Goal: Task Accomplishment & Management: Manage account settings

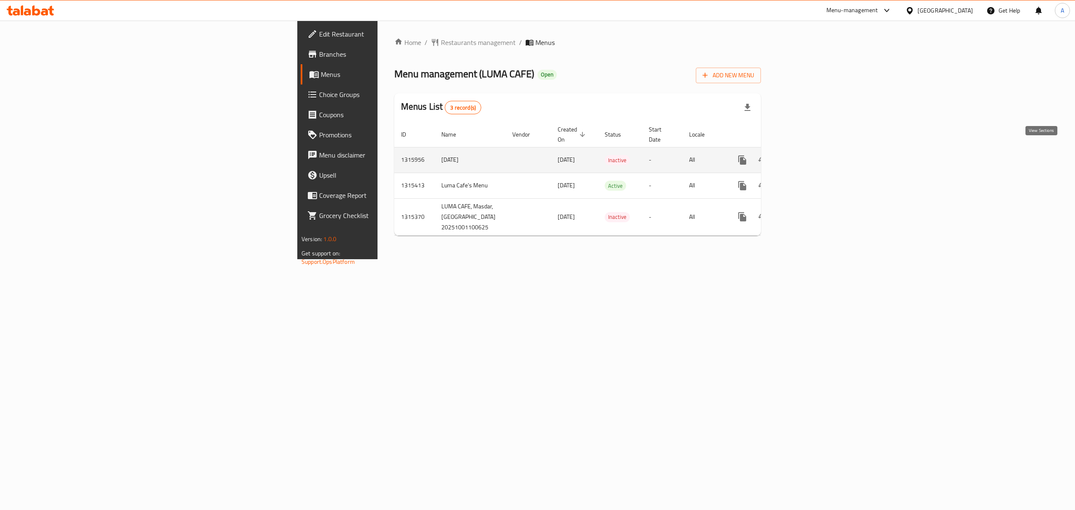
click at [813, 151] on link "enhanced table" at bounding box center [803, 160] width 20 height 20
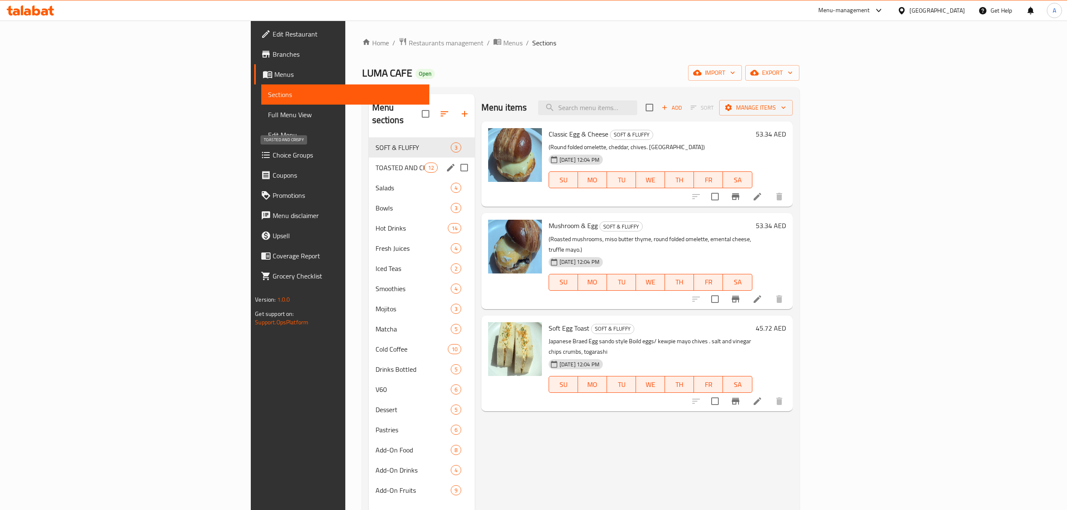
click at [375, 163] on span "TOASTED AND CRISPY" at bounding box center [399, 168] width 49 height 10
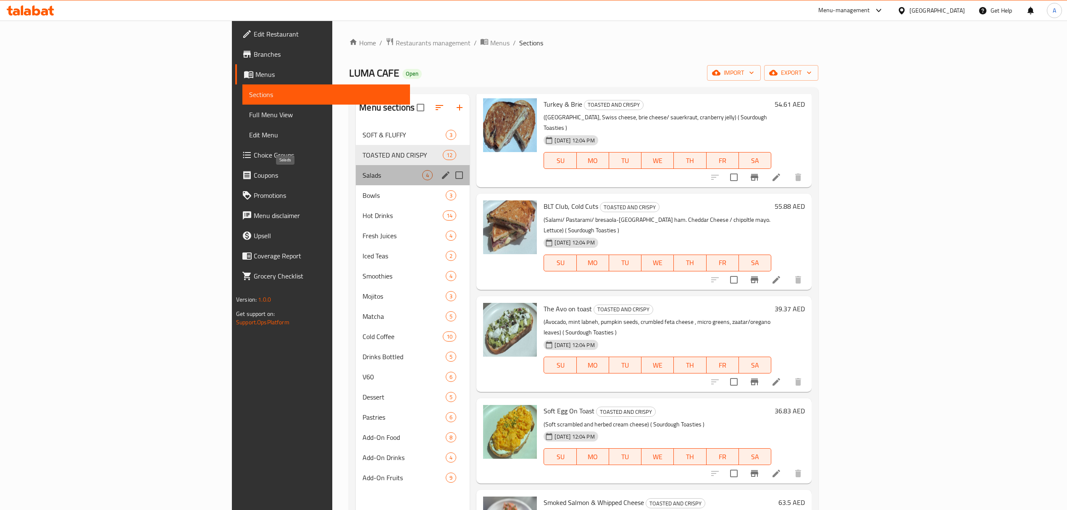
click at [362, 180] on span "Salads" at bounding box center [392, 175] width 60 height 10
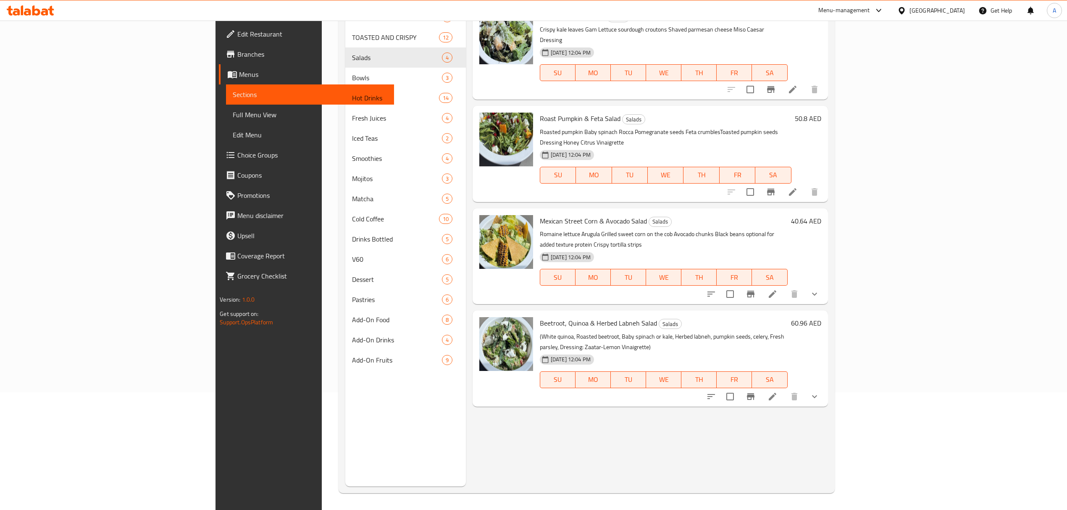
scroll to position [118, 0]
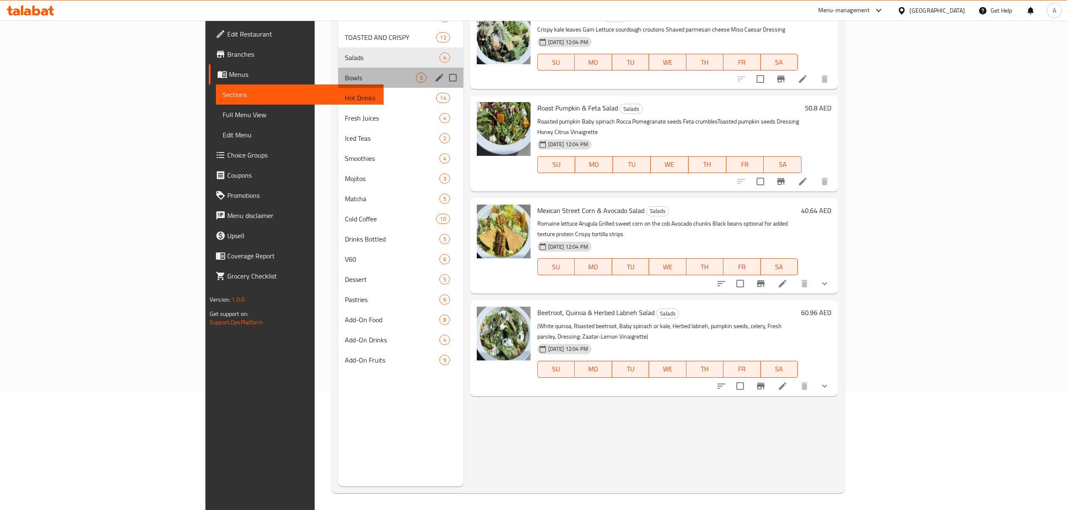
click at [338, 84] on div "Bowls 3" at bounding box center [400, 78] width 125 height 20
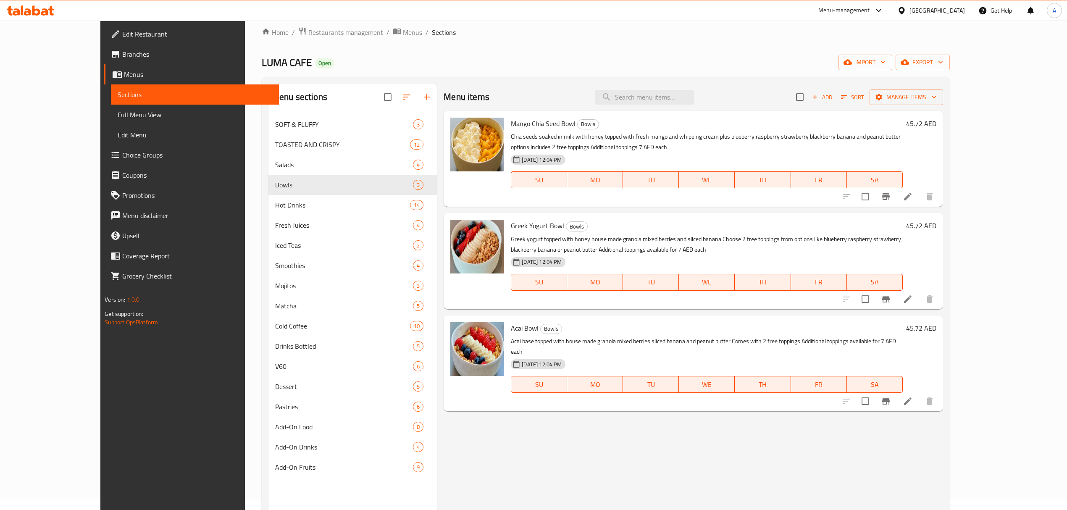
scroll to position [6, 0]
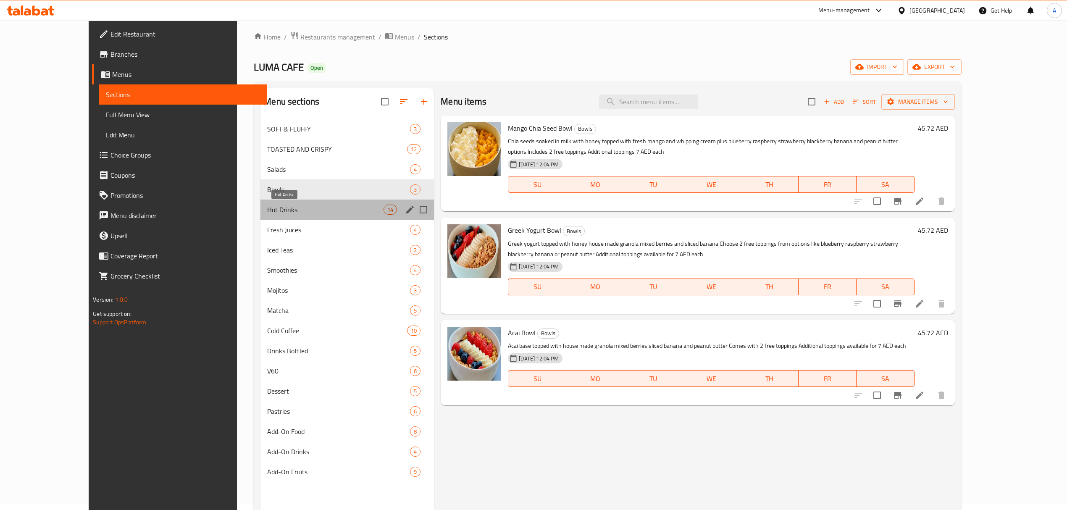
click at [267, 212] on span "Hot Drinks" at bounding box center [325, 210] width 116 height 10
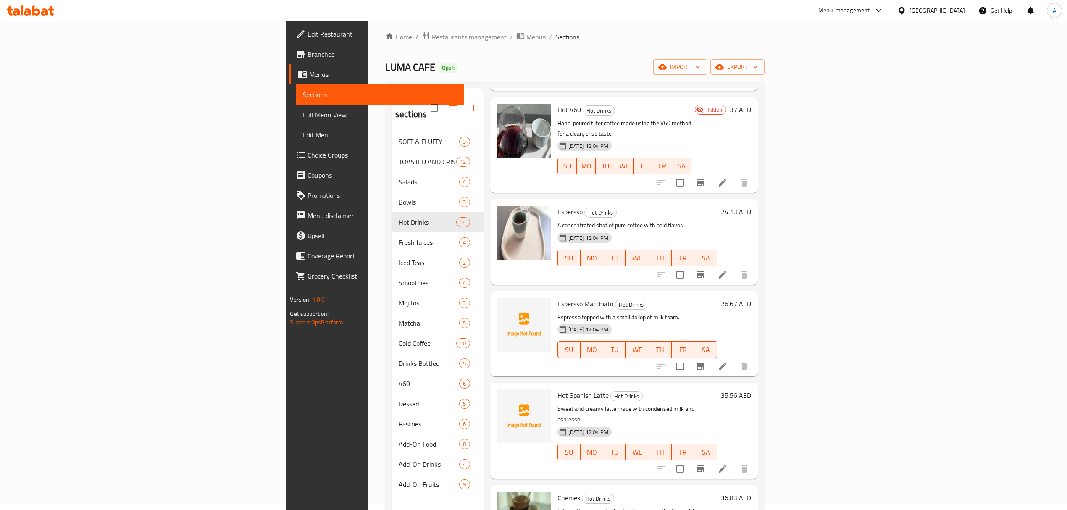
scroll to position [728, 0]
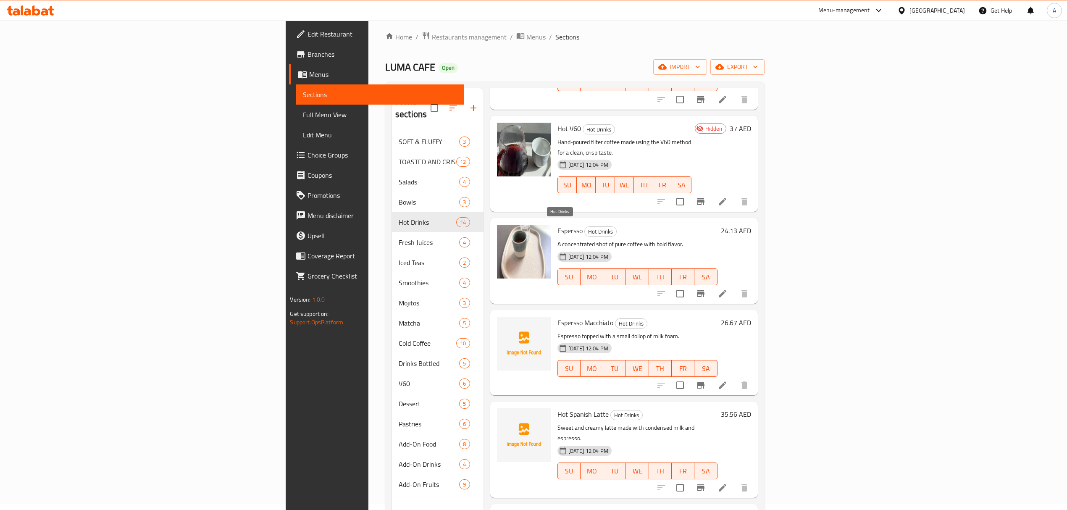
click at [615, 319] on span "Hot Drinks" at bounding box center [630, 324] width 31 height 10
copy span "Hot Drinks"
click at [717, 331] on p "Espresso topped with a small dollop of milk foam." at bounding box center [637, 336] width 160 height 10
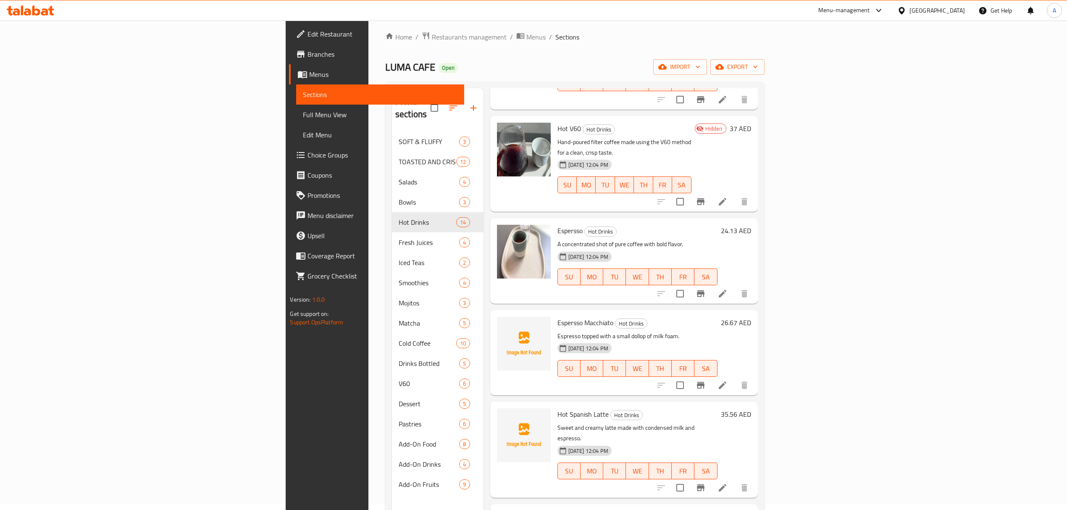
click at [557, 316] on span "Espersso Macchiato" at bounding box center [585, 322] width 56 height 13
copy h6 "Espersso Macchiato"
drag, startPoint x: 858, startPoint y: 313, endPoint x: 855, endPoint y: 317, distance: 5.3
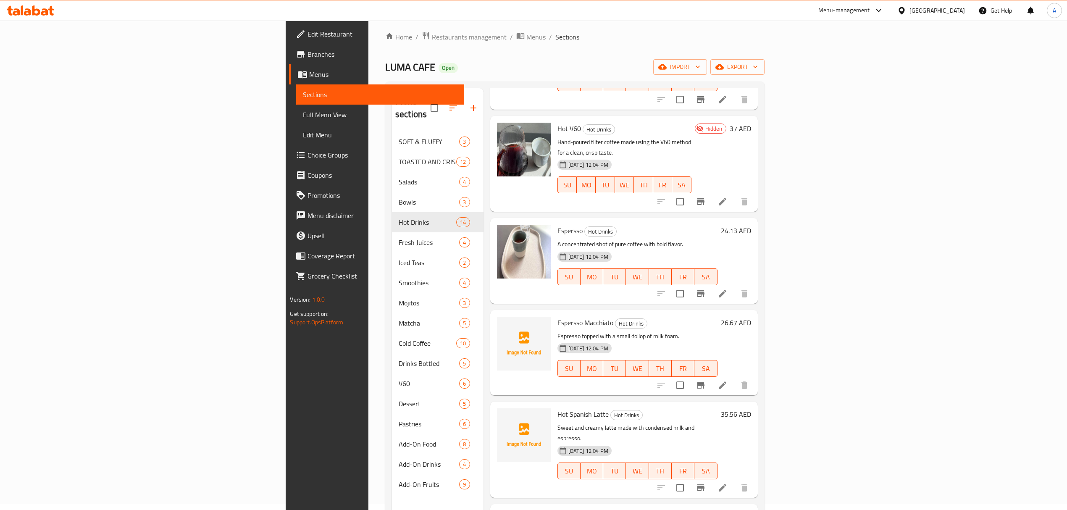
click at [717, 408] on h6 "Hot Spanish Latte Hot Drinks" at bounding box center [637, 414] width 160 height 12
click at [557, 408] on span "Hot Spanish Latte" at bounding box center [582, 414] width 51 height 13
copy h6 "Hot Spanish Latte"
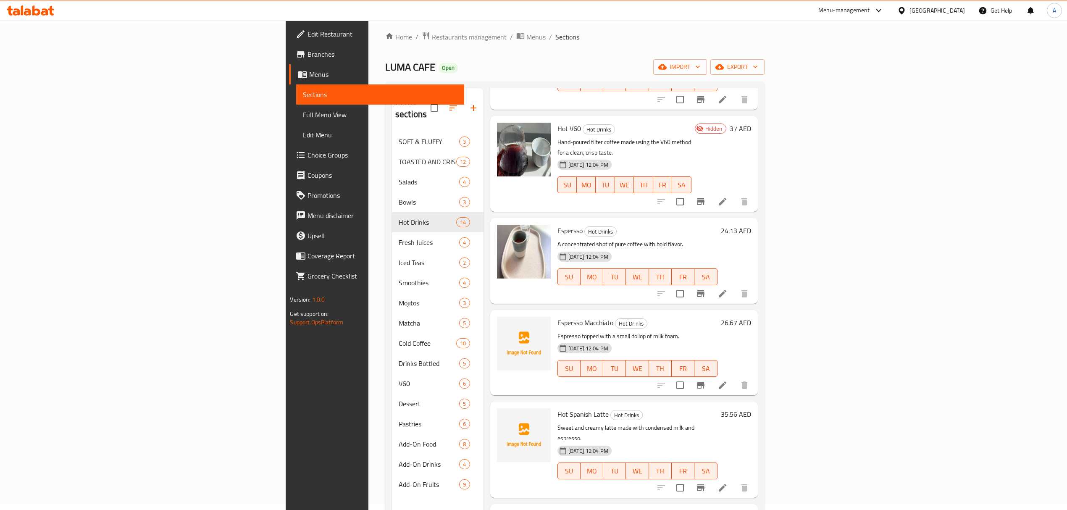
click at [758, 302] on div "Menu items Add Sort Manage items Black Americano Hot Drinks Bold and smooth bla…" at bounding box center [620, 343] width 274 height 510
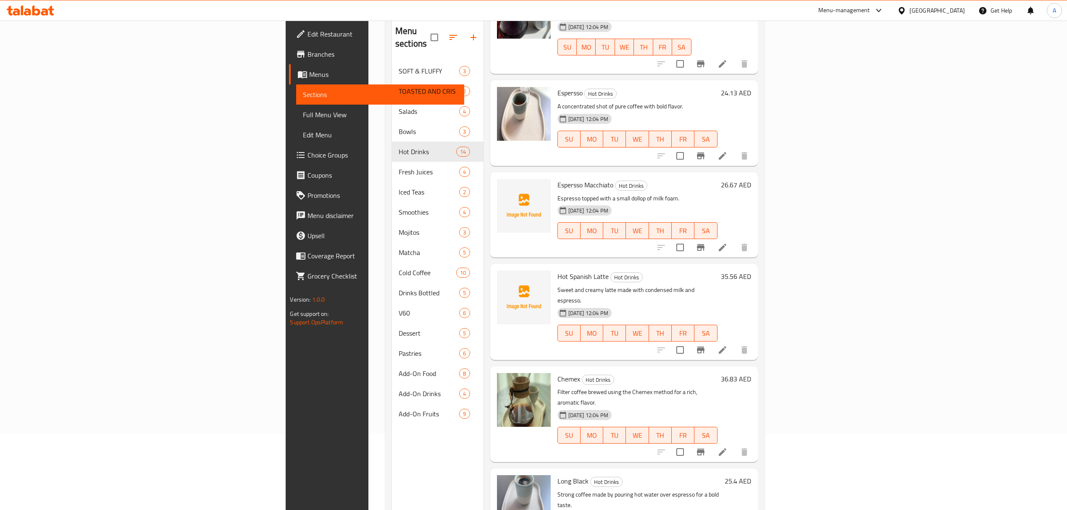
scroll to position [118, 0]
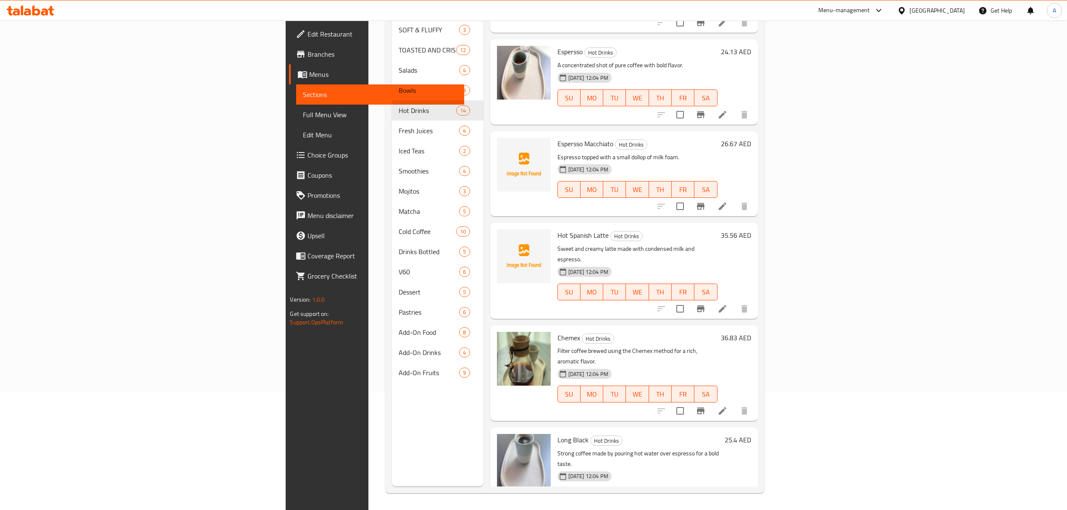
copy h6 "Baby Chino"
click at [721, 434] on h6 "Long Black Hot Drinks" at bounding box center [639, 440] width 164 height 12
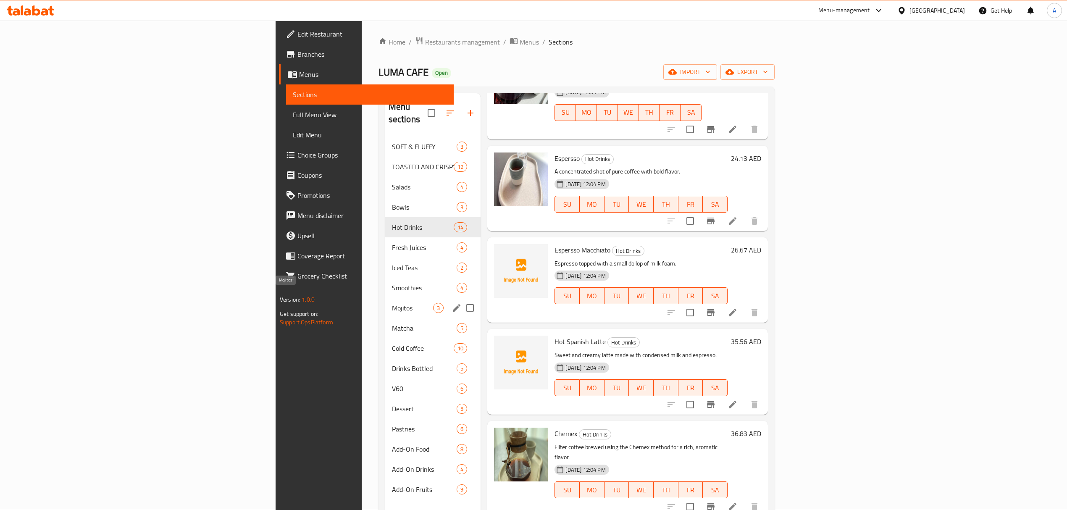
scroll to position [0, 0]
click at [392, 243] on span "Fresh Juices" at bounding box center [413, 248] width 42 height 10
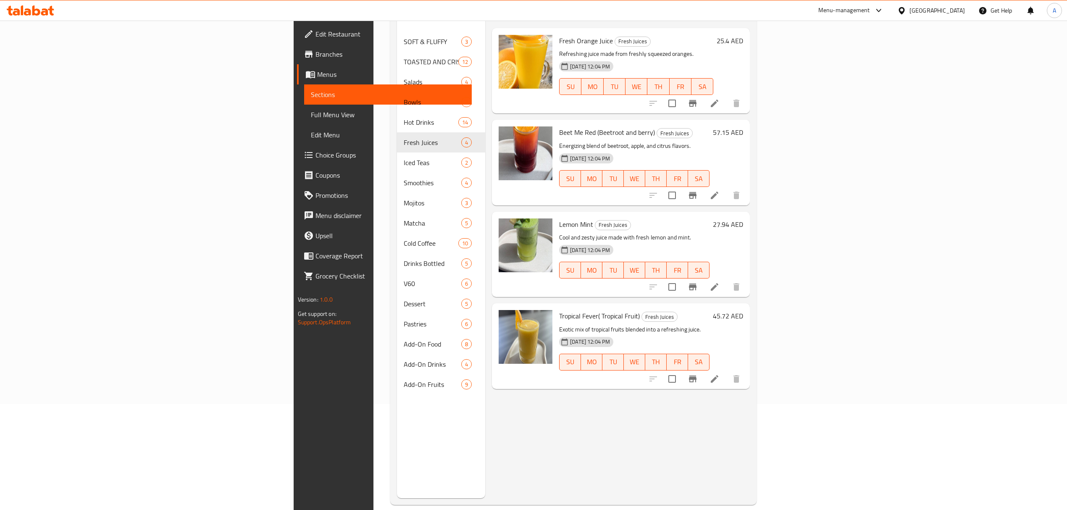
scroll to position [118, 0]
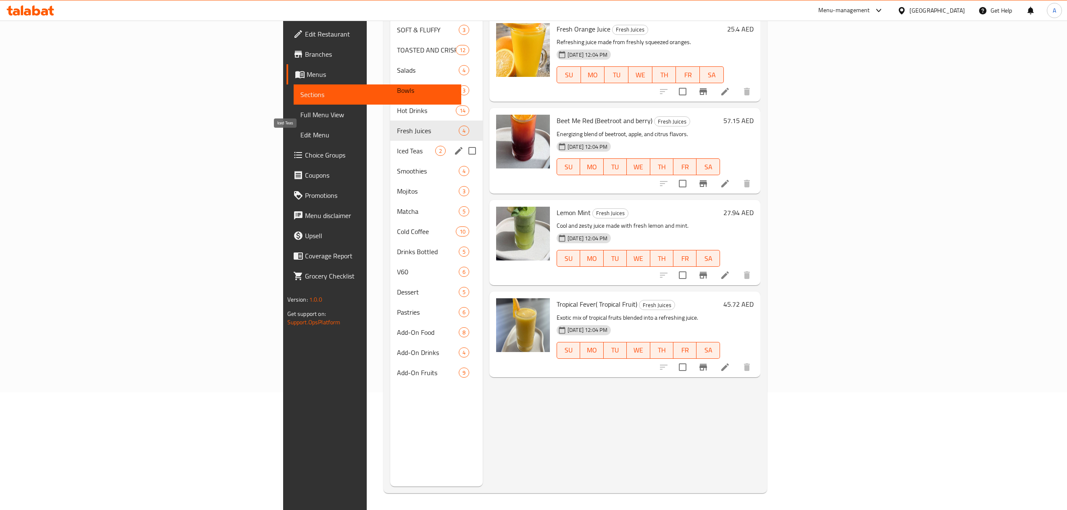
click at [397, 146] on span "Iced Teas" at bounding box center [416, 151] width 38 height 10
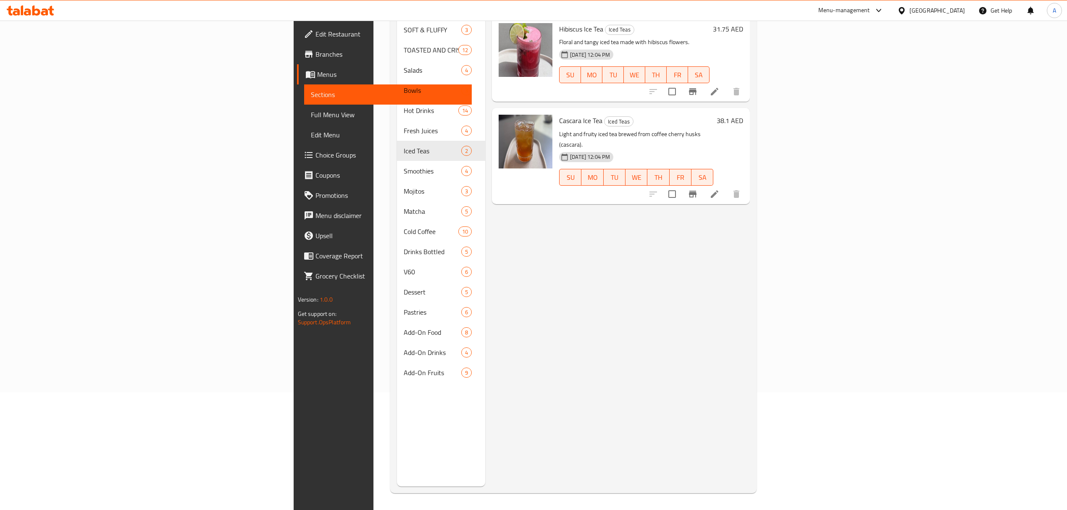
scroll to position [62, 0]
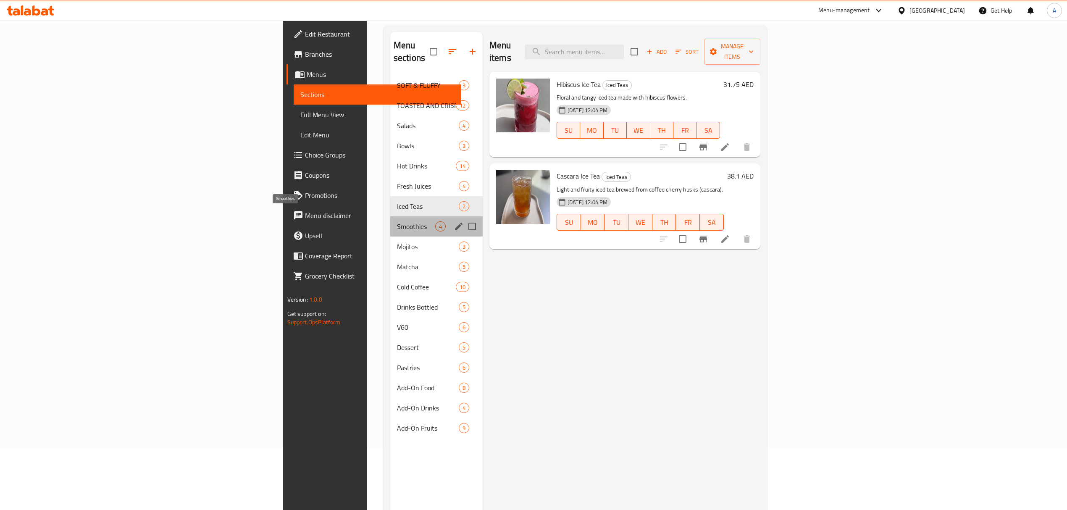
click at [397, 221] on span "Smoothies" at bounding box center [416, 226] width 38 height 10
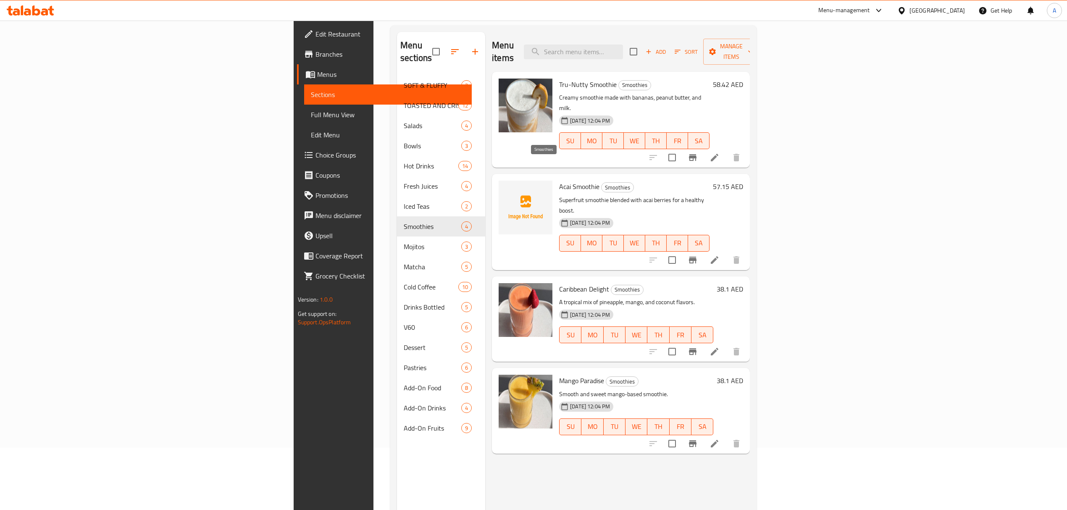
click at [601, 183] on span "Smoothies" at bounding box center [617, 188] width 32 height 10
copy span "Smoothies"
click at [716, 371] on div "Mango Paradise Smoothies Smooth and sweet mango-based smoothie. [DATE] 12:04 PM…" at bounding box center [636, 410] width 161 height 79
click at [559, 180] on span "Acai Smoothie" at bounding box center [579, 186] width 40 height 13
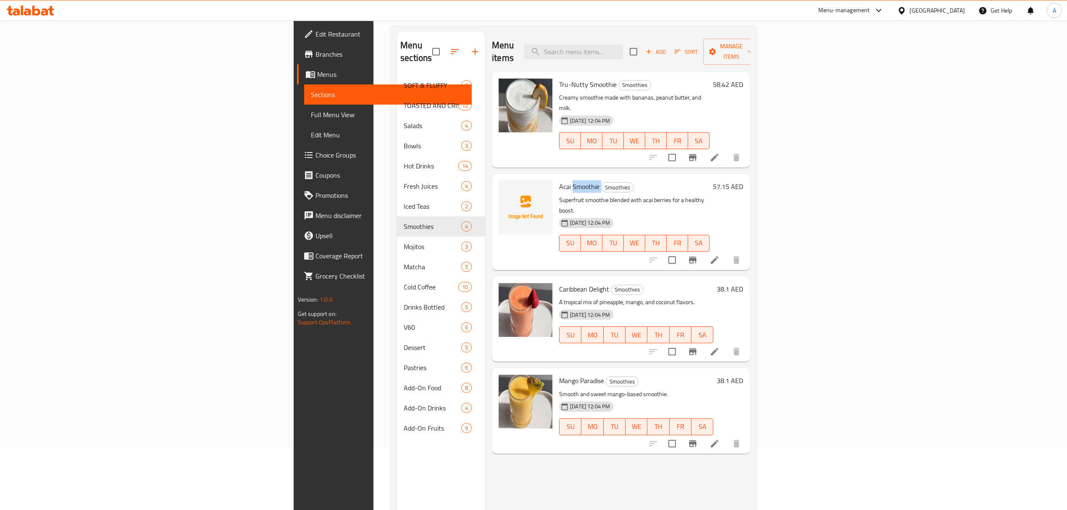
click at [559, 180] on span "Acai Smoothie" at bounding box center [579, 186] width 40 height 13
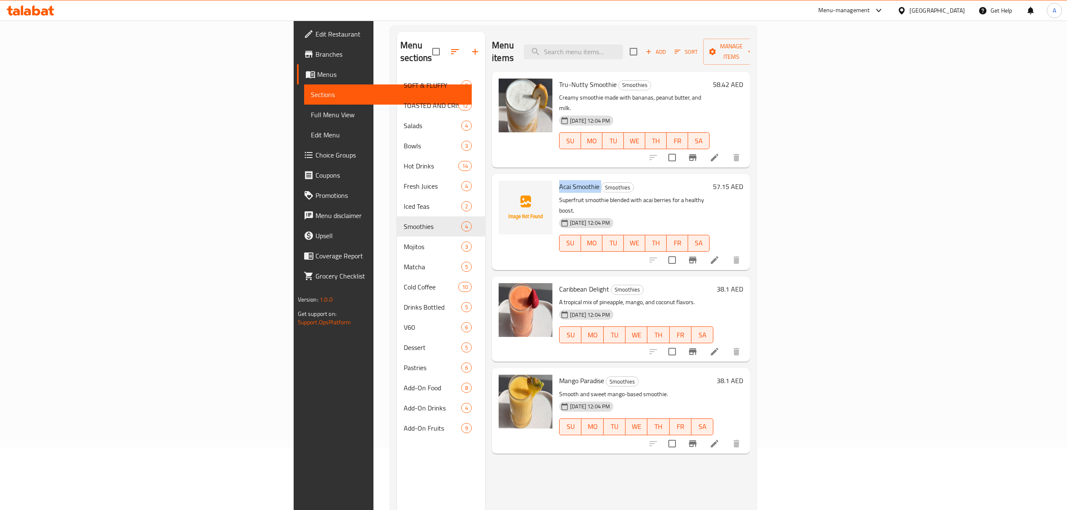
copy h6 "Acai Smoothie"
click at [716, 306] on div "[DATE] 12:04 PM SU MO TU WE TH FR SA" at bounding box center [636, 328] width 161 height 45
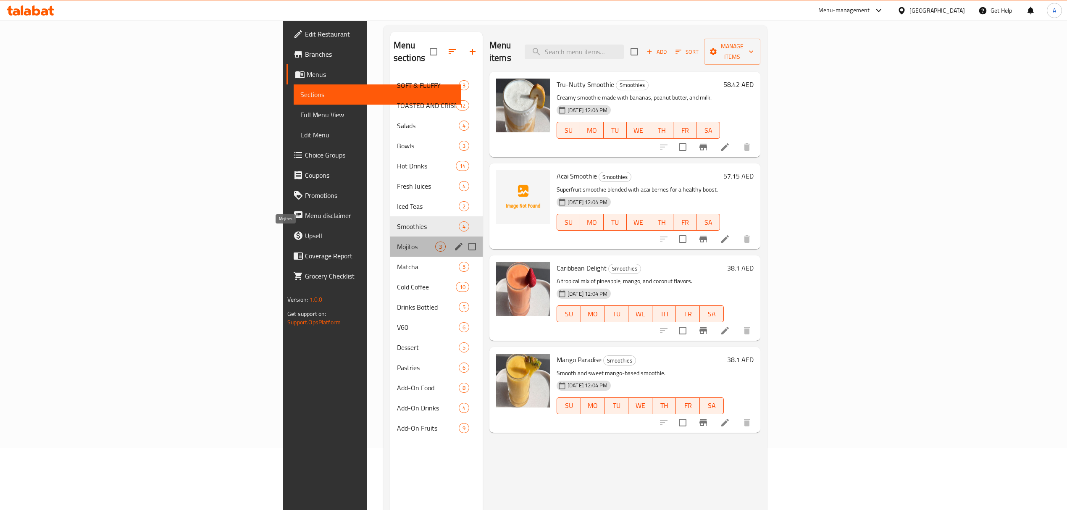
click at [397, 241] on span "Mojitos" at bounding box center [416, 246] width 38 height 10
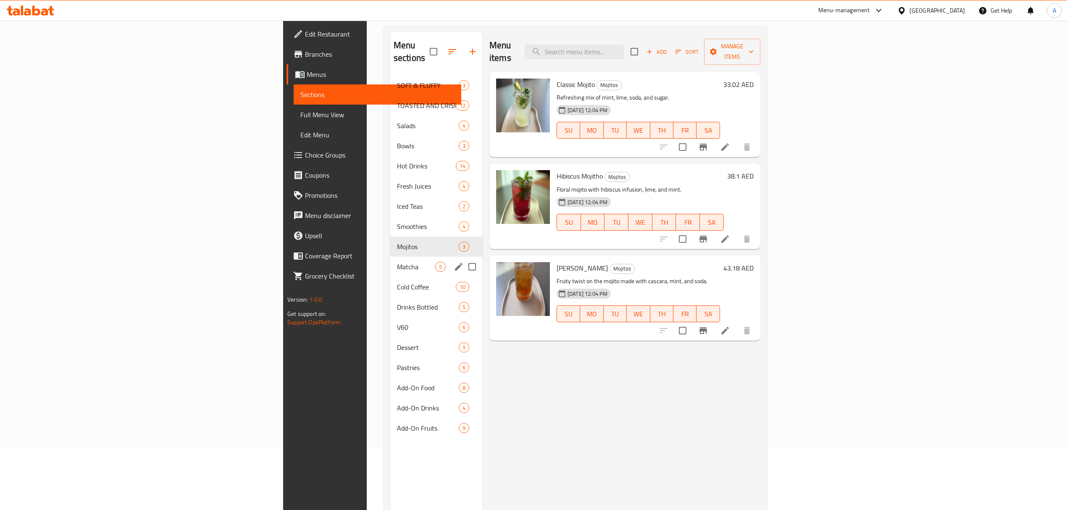
click at [390, 261] on div "Matcha 5" at bounding box center [436, 267] width 92 height 20
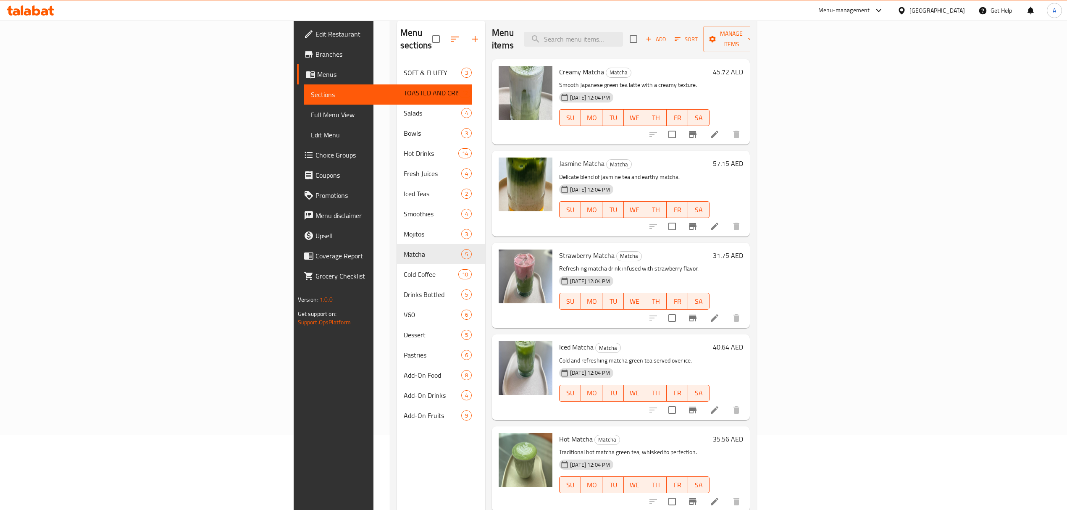
scroll to position [118, 0]
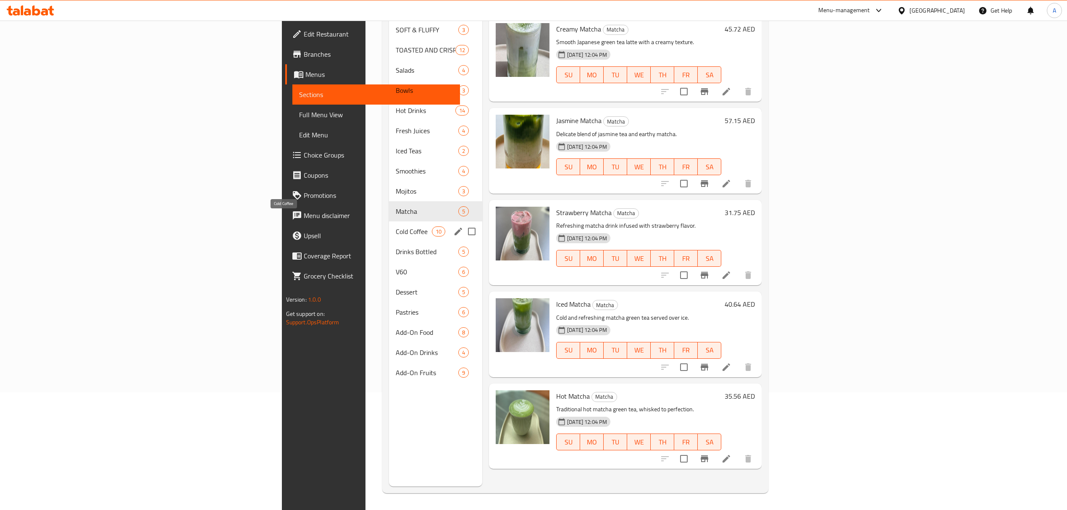
click at [396, 226] on span "Cold Coffee" at bounding box center [414, 231] width 36 height 10
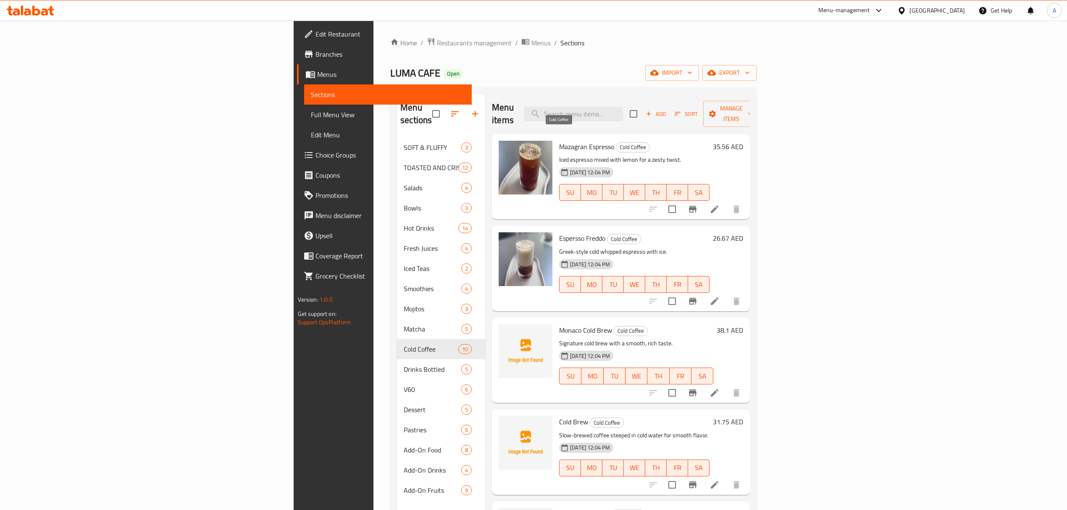
click at [616, 142] on span "Cold Coffee" at bounding box center [632, 147] width 33 height 10
copy span "Cold Coffee"
click at [713, 256] on div "[DATE] 12:04 PM SU MO TU WE TH FR SA" at bounding box center [634, 278] width 157 height 45
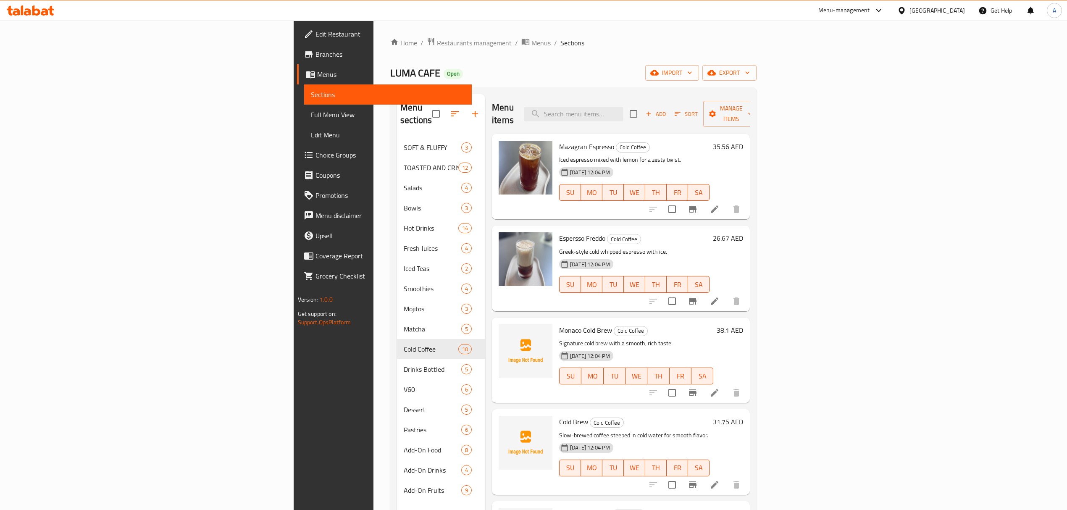
click at [559, 324] on span "Monaco Cold Brew" at bounding box center [585, 330] width 53 height 13
copy h6 "Monaco Cold Brew"
click at [713, 324] on h6 "Monaco Cold Brew Cold Coffee" at bounding box center [636, 330] width 154 height 12
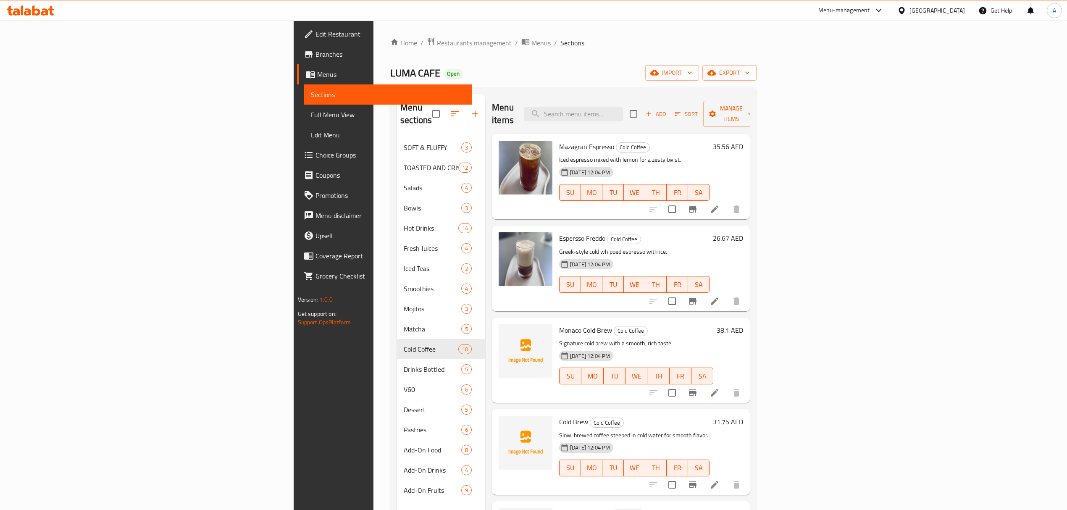
click at [559, 415] on span "Cold Brew" at bounding box center [573, 421] width 29 height 13
copy h6 "Cold Brew"
click at [713, 338] on p "Signature cold brew with a smooth, rich taste." at bounding box center [636, 343] width 154 height 10
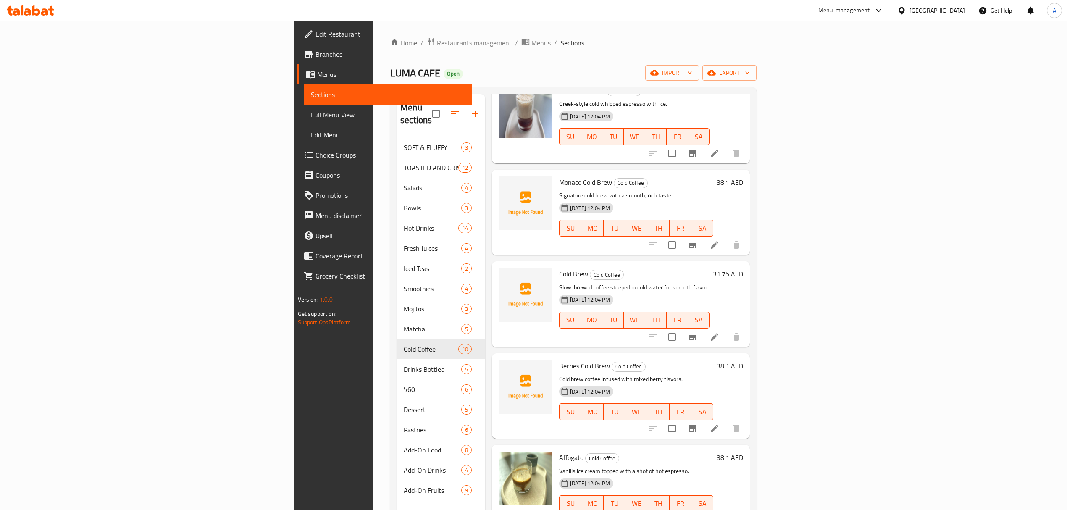
scroll to position [224, 0]
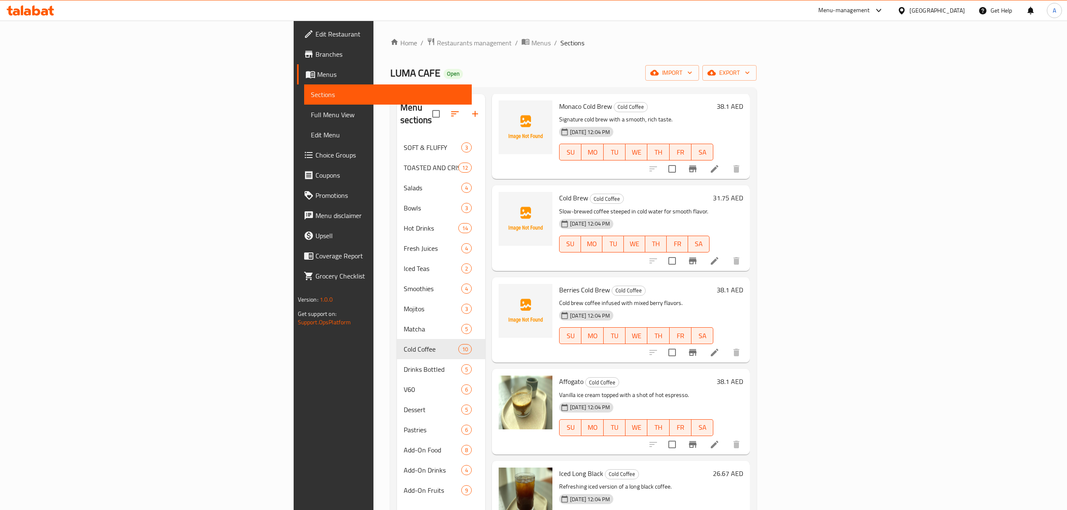
click at [559, 283] on span "Berries Cold Brew" at bounding box center [584, 289] width 51 height 13
copy h6 "Berries Cold Brew"
click at [750, 349] on div "Berries Cold Brew Cold Coffee Cold brew coffee infused with mixed [PERSON_NAME]…" at bounding box center [621, 319] width 258 height 85
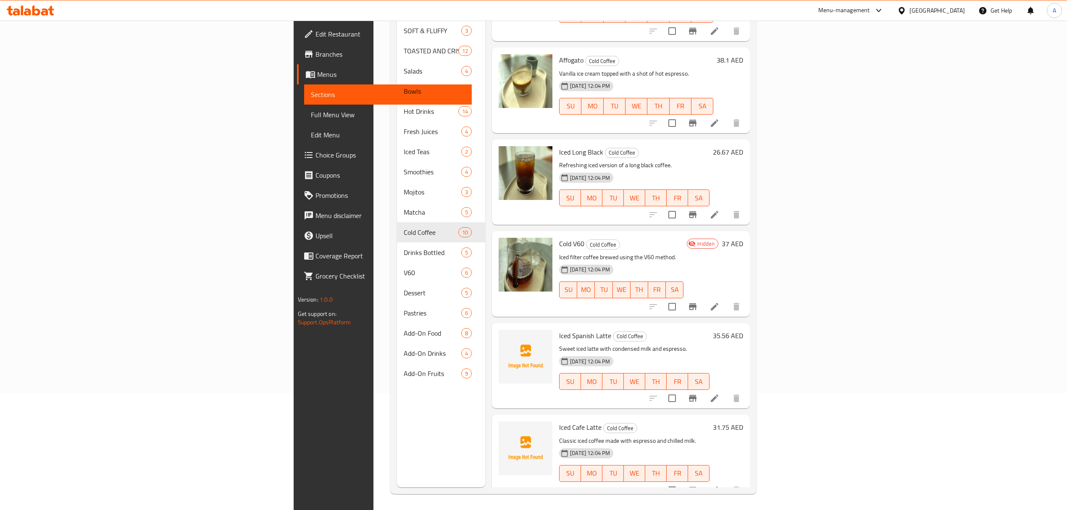
scroll to position [118, 0]
click at [559, 328] on span "Iced Spanish Latte" at bounding box center [585, 334] width 52 height 13
click at [556, 444] on div "[DATE] 12:04 PM" at bounding box center [575, 452] width 39 height 17
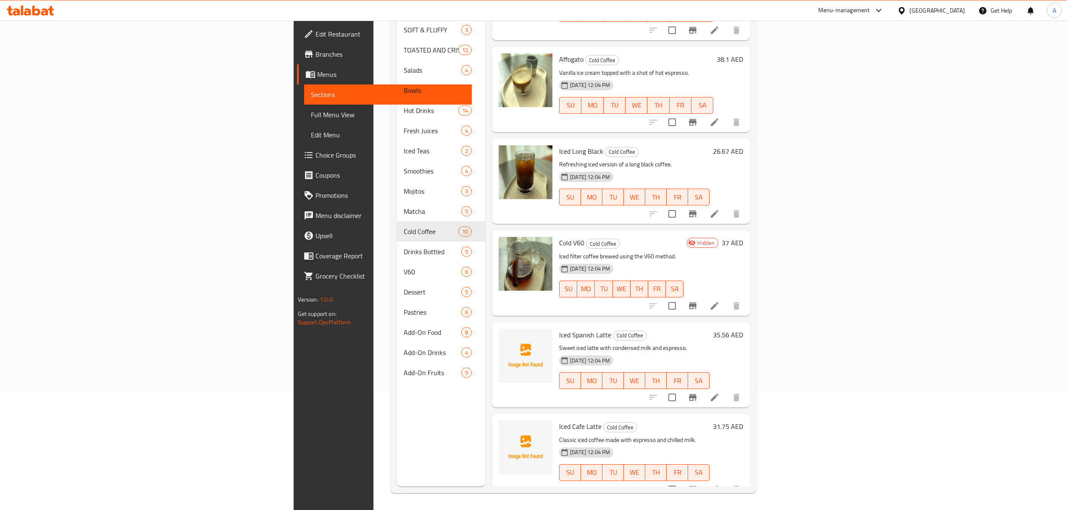
click at [556, 417] on div "Iced Cafe Latte Cold Coffee Classic iced coffee made with espresso and chilled …" at bounding box center [634, 456] width 157 height 79
click at [559, 420] on span "Iced Cafe Latte" at bounding box center [580, 426] width 42 height 13
click at [713, 444] on div "[DATE] 12:04 PM SU MO TU WE TH FR SA" at bounding box center [634, 466] width 157 height 45
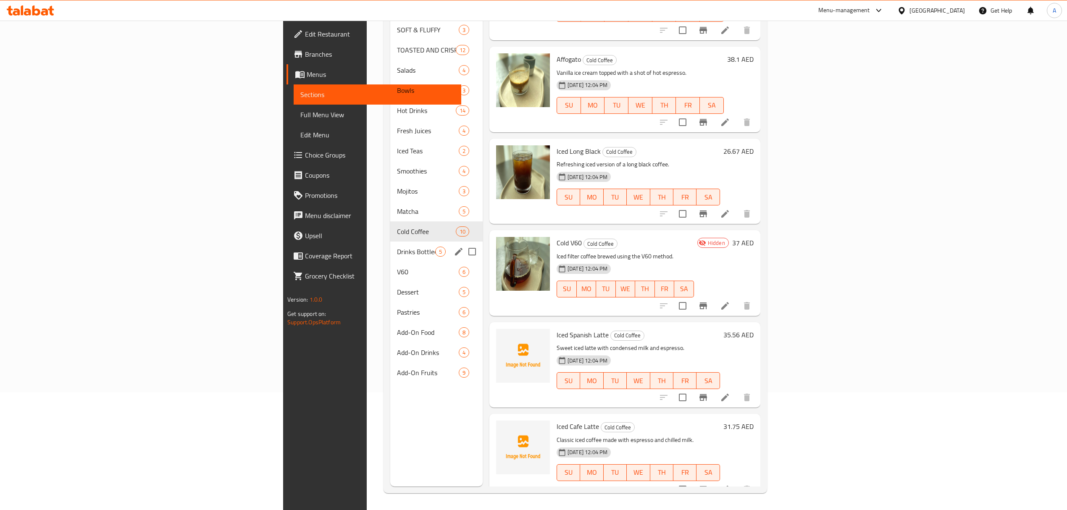
click at [390, 241] on div "Drinks Bottled 5" at bounding box center [436, 251] width 92 height 20
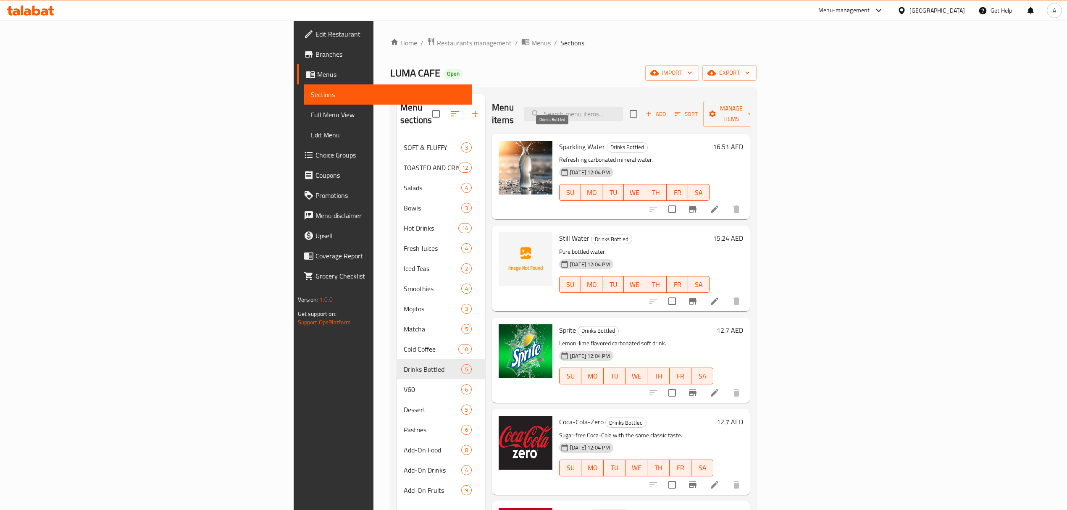
click at [607, 142] on span "Drinks Bottled" at bounding box center [627, 147] width 40 height 10
click at [666, 278] on button "TH" at bounding box center [655, 284] width 21 height 17
click at [559, 232] on span "Still Water" at bounding box center [574, 238] width 30 height 13
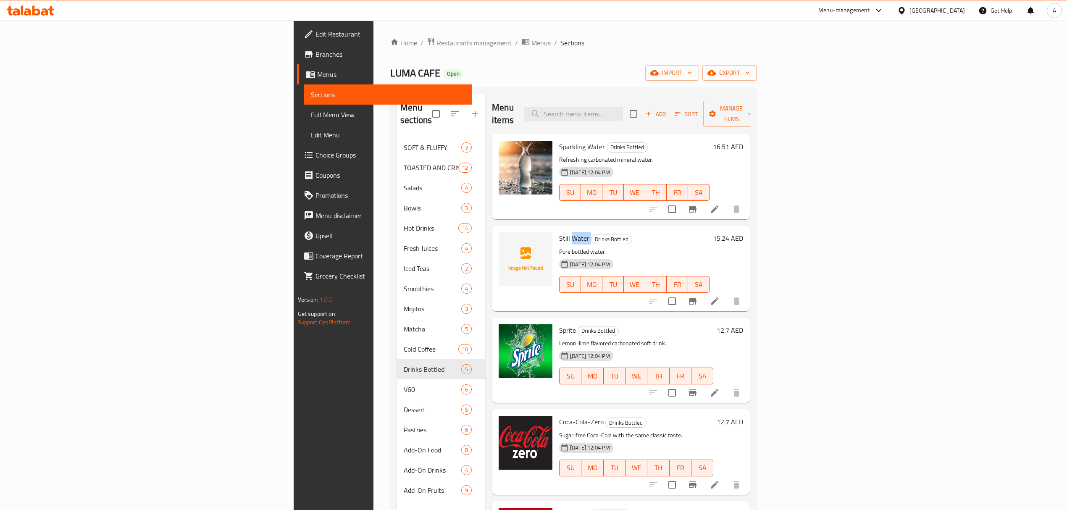
click at [559, 232] on span "Still Water" at bounding box center [574, 238] width 30 height 13
click at [713, 430] on p "Sugar-free Coca-Cola with the same classic taste." at bounding box center [636, 435] width 154 height 10
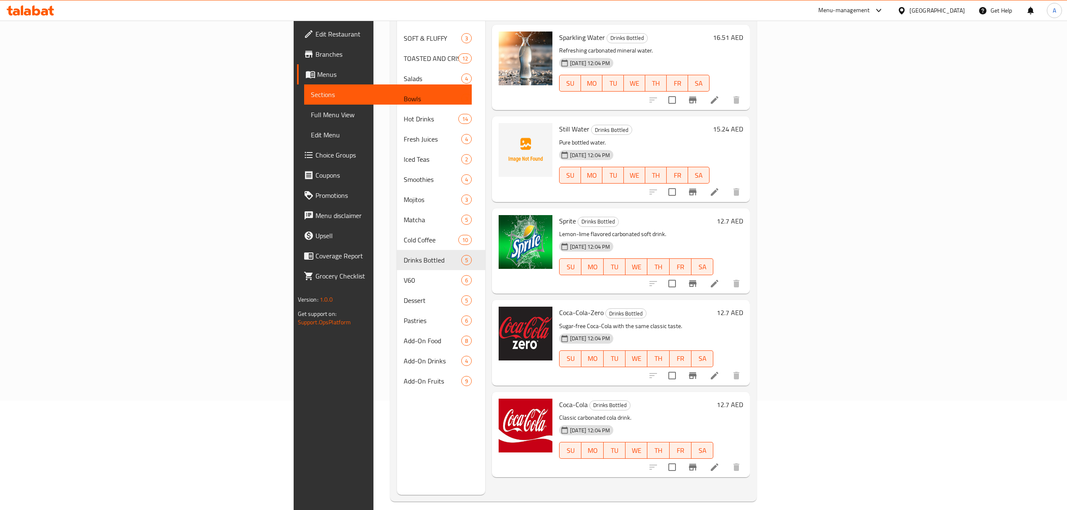
scroll to position [118, 0]
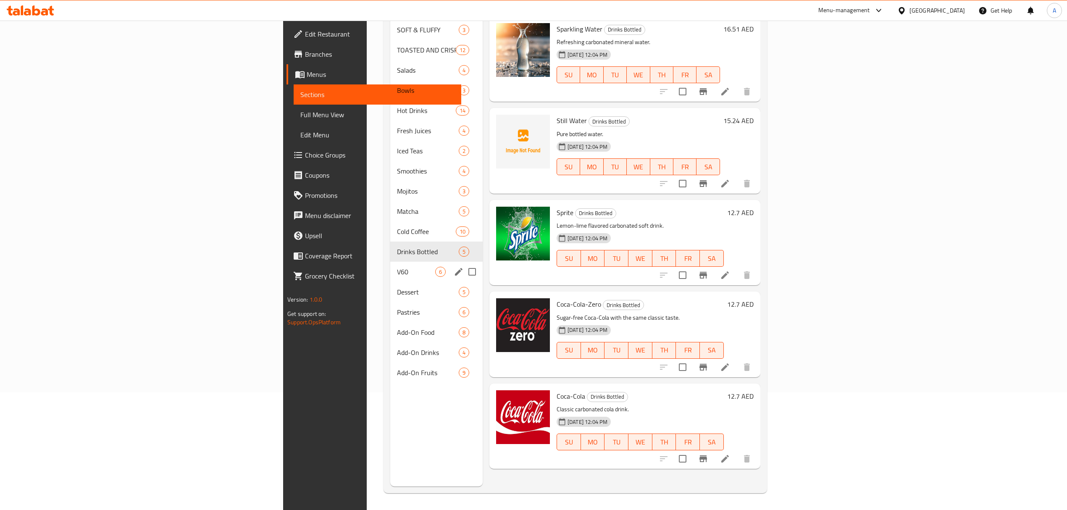
click at [397, 267] on span "V60" at bounding box center [416, 272] width 38 height 10
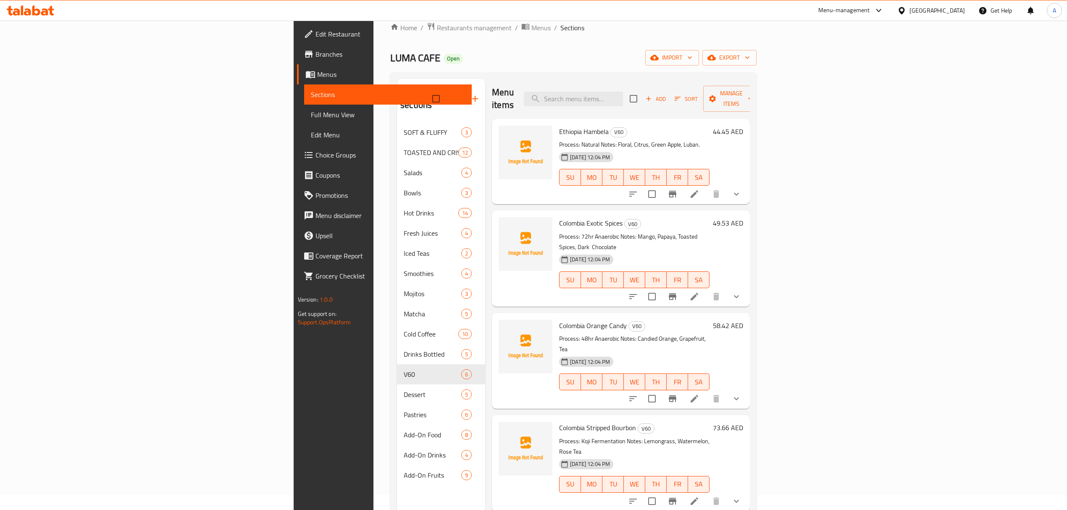
scroll to position [6, 0]
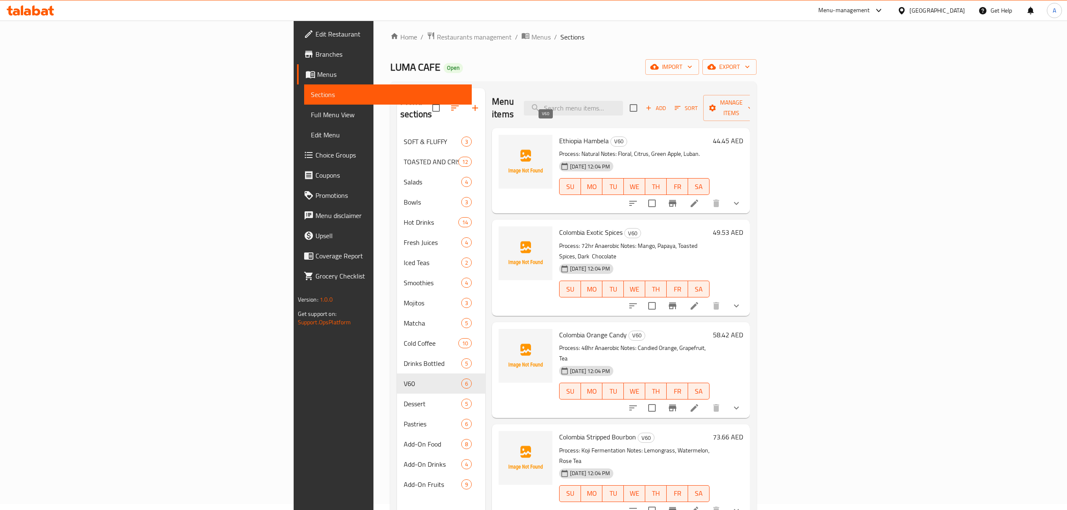
click at [611, 136] on span "V60" at bounding box center [619, 141] width 16 height 10
click at [750, 296] on div "Menu items Add Sort Manage items Ethiopia Hambela V60 Process: Natural Notes: F…" at bounding box center [617, 343] width 265 height 510
click at [559, 134] on span "Ethiopia Hambela" at bounding box center [584, 140] width 50 height 13
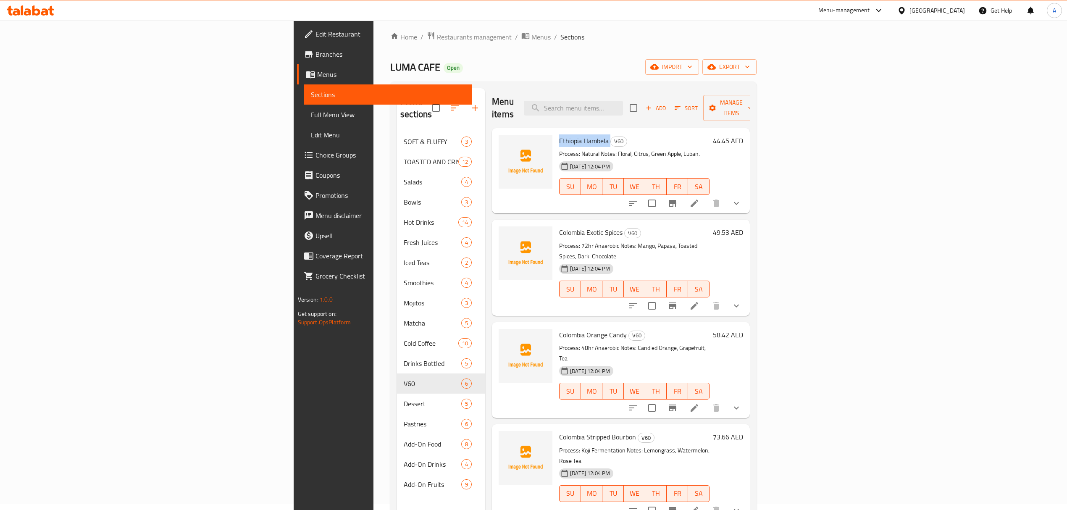
click at [559, 134] on span "Ethiopia Hambela" at bounding box center [584, 140] width 50 height 13
drag, startPoint x: 826, startPoint y: 226, endPoint x: 821, endPoint y: 227, distance: 6.0
click at [713, 226] on div "Colombia Exotic Spices V60 Process: 72hr Anaerobic Notes: Mango, Papaya, Toaste…" at bounding box center [634, 267] width 157 height 89
click at [559, 226] on span "Colombia Exotic Spices" at bounding box center [590, 232] width 63 height 13
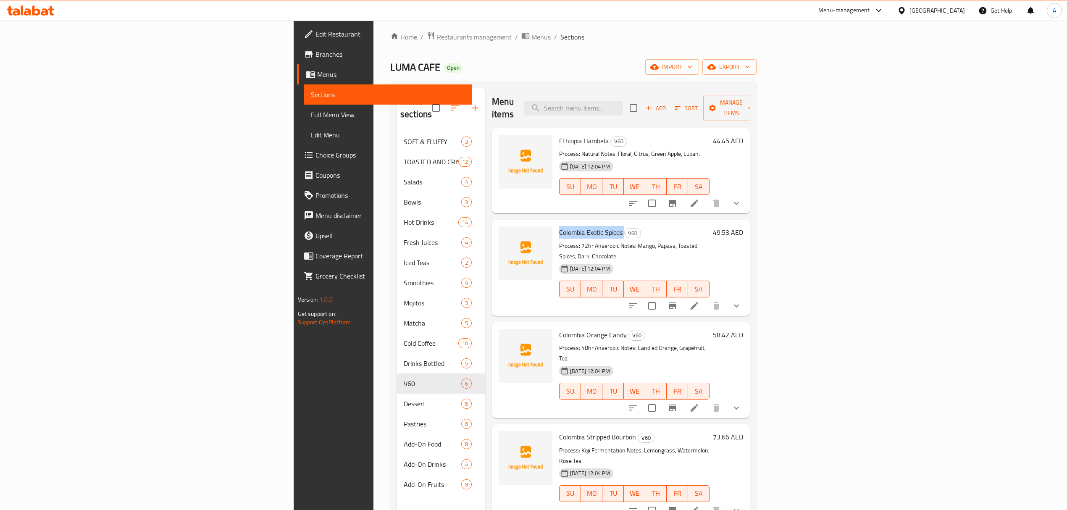
click at [559, 226] on span "Colombia Exotic Spices" at bounding box center [590, 232] width 63 height 13
click at [709, 445] on p "Process: Koji Fermentation Notes: Lemongrass, Watermelon, Rose Tea" at bounding box center [634, 455] width 150 height 21
click at [559, 328] on span "Colombia Orange Candy" at bounding box center [593, 334] width 68 height 13
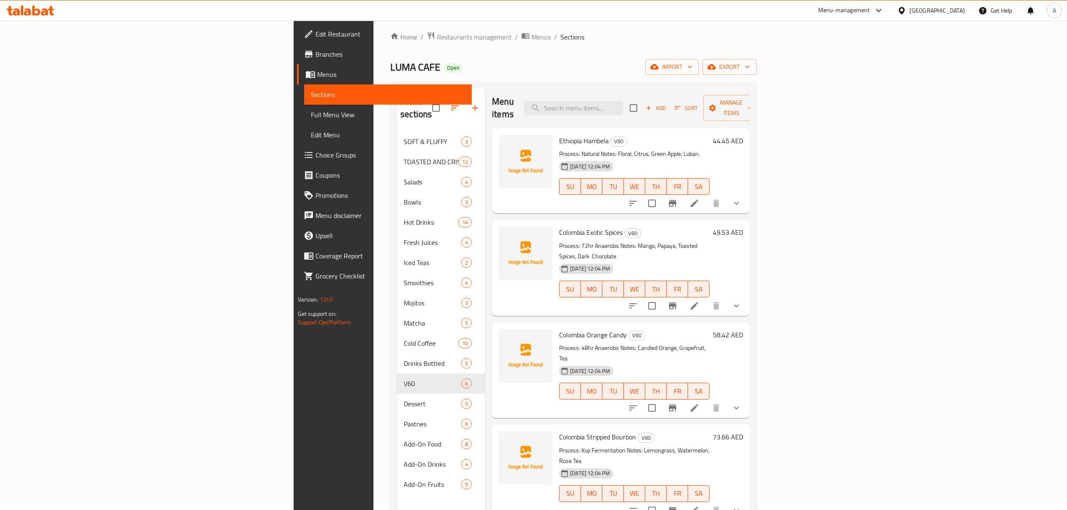
click at [705, 468] on div "Colombia Stripped Bourbon V60 Process: Koji Fermentation Notes: Lemongrass, Wat…" at bounding box center [634, 472] width 157 height 89
click at [559, 430] on span "Colombia Stripped Bourbon" at bounding box center [597, 436] width 77 height 13
click at [697, 480] on div "Menu items Add Sort Manage items Ethiopia Hambela V60 Process: Natural Notes: F…" at bounding box center [617, 343] width 265 height 510
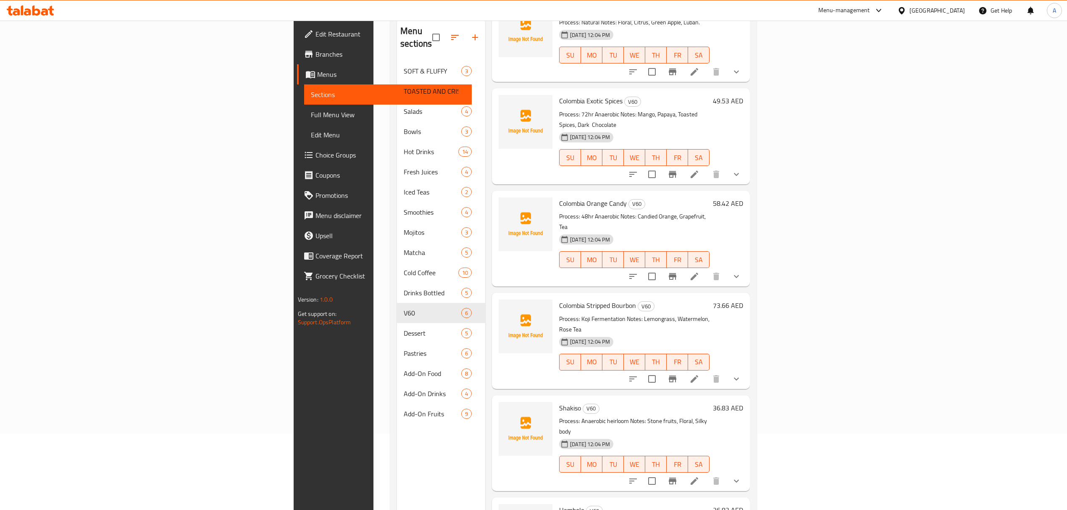
scroll to position [118, 0]
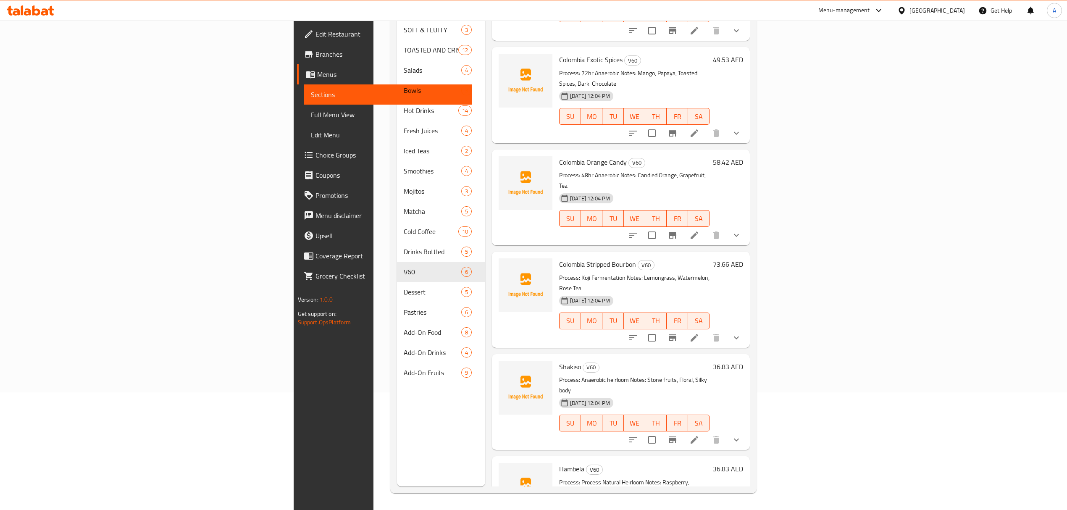
click at [556, 357] on div "Shakiso V60 Process: Anaerobic heirloom Notes: Stone fruits, Floral, Silky body…" at bounding box center [634, 401] width 157 height 89
click at [559, 360] on span "Shakiso" at bounding box center [570, 366] width 22 height 13
click at [681, 497] on div "[DATE] 12:04 PM SU MO TU WE TH FR SA" at bounding box center [634, 519] width 157 height 45
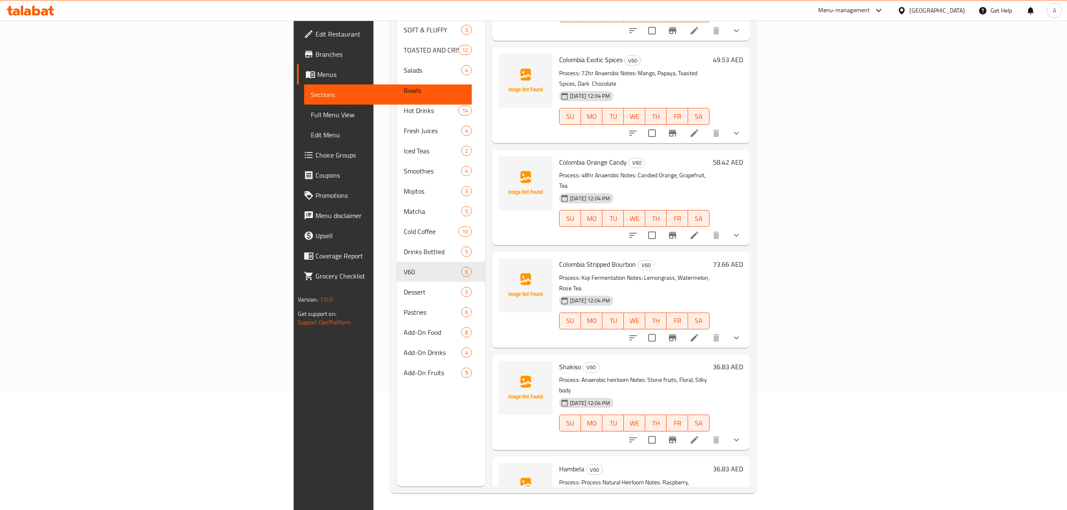
click at [559, 462] on span "Hambela" at bounding box center [571, 468] width 25 height 13
click at [750, 392] on div "Shakiso V60 Process: Anaerobic heirloom Notes: Stone fruits, Floral, Silky body…" at bounding box center [621, 402] width 258 height 96
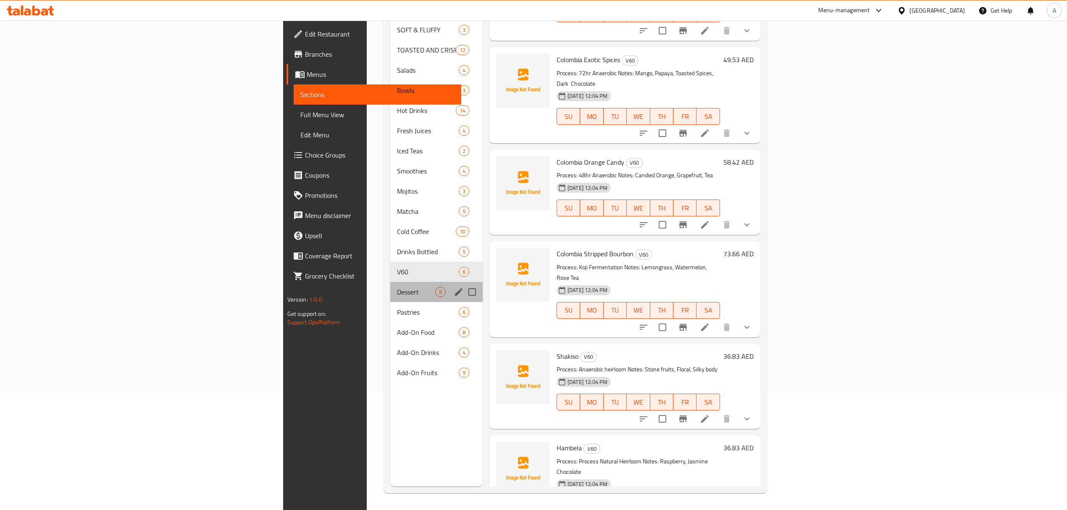
click at [390, 287] on div "Dessert 5" at bounding box center [436, 292] width 92 height 20
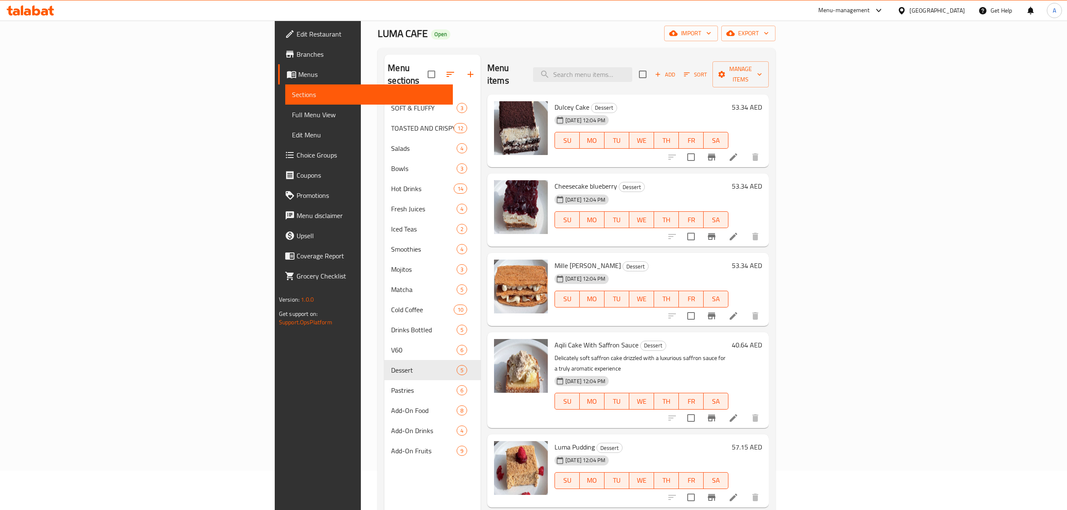
scroll to position [6, 0]
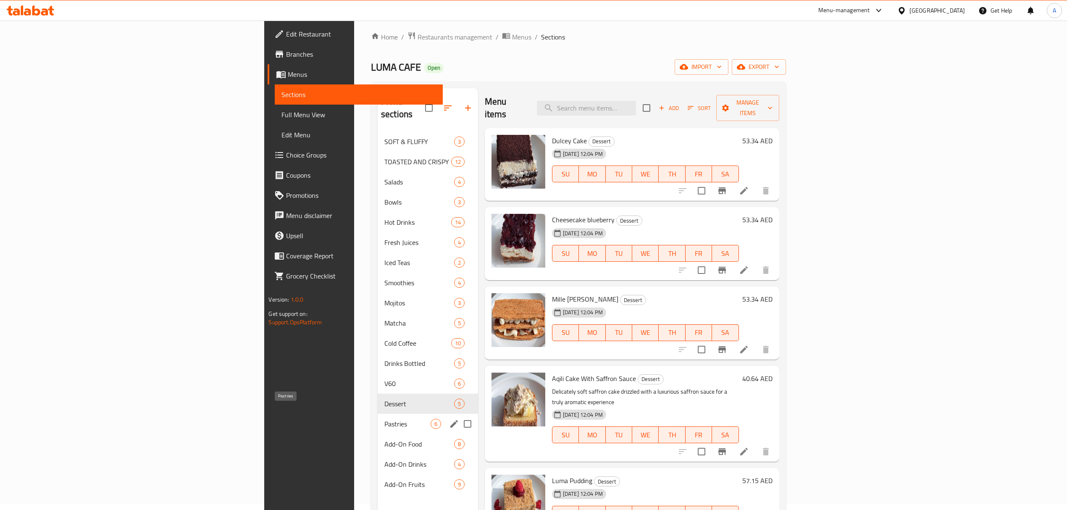
click at [384, 419] on span "Pastries" at bounding box center [407, 424] width 46 height 10
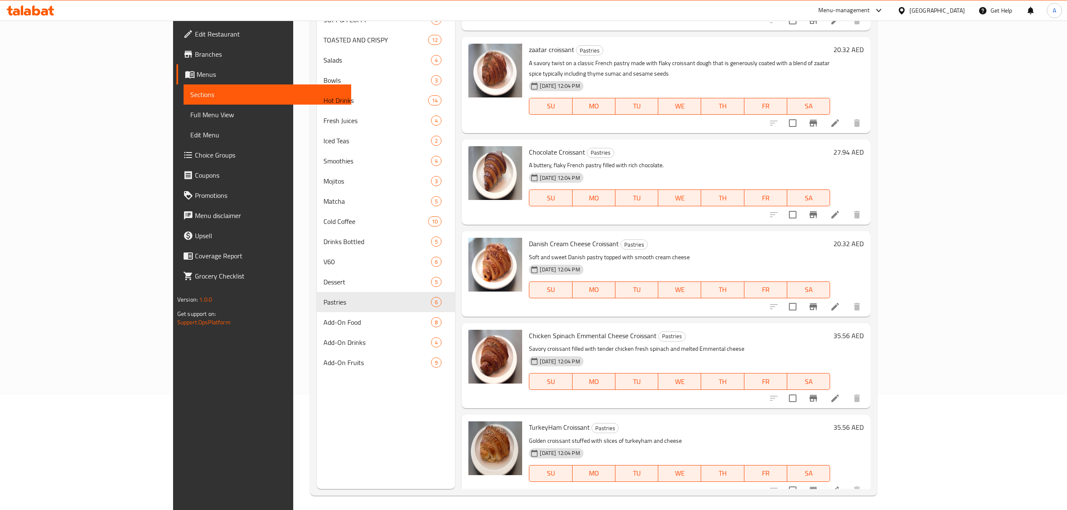
scroll to position [118, 0]
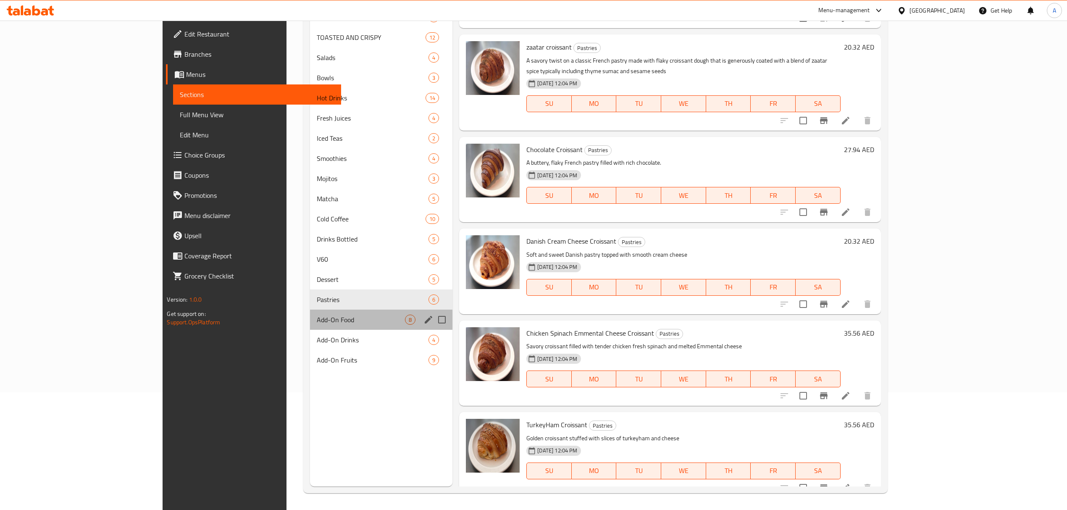
click at [310, 325] on div "Add-On Food 8" at bounding box center [381, 320] width 143 height 20
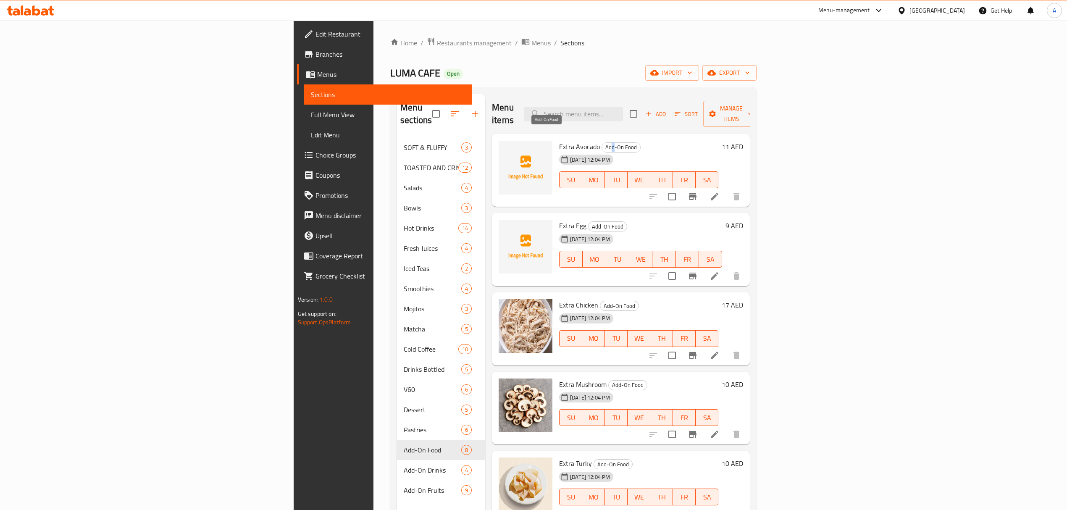
click at [602, 142] on span "Add-On Food" at bounding box center [621, 147] width 38 height 10
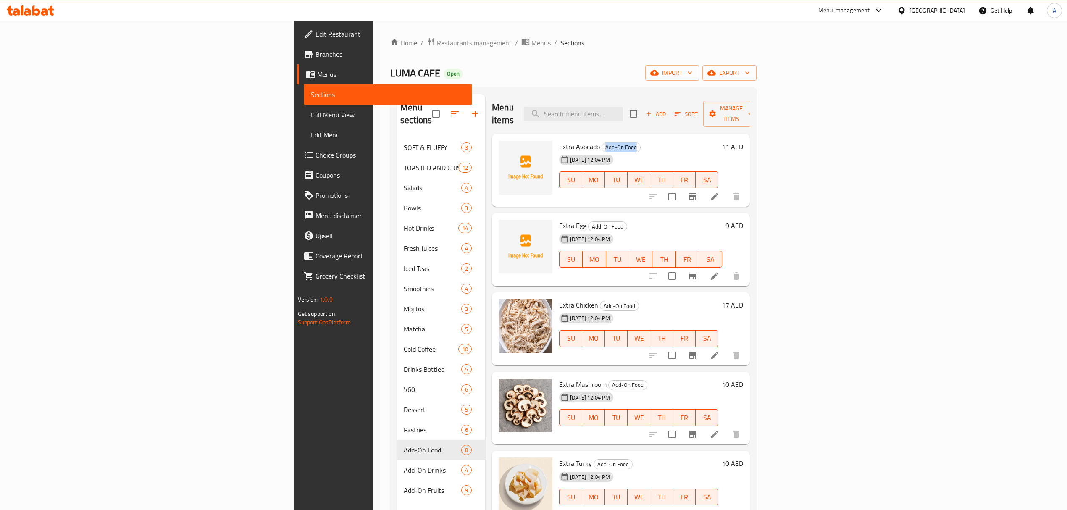
click at [669, 332] on span "TH" at bounding box center [661, 338] width 16 height 12
click at [559, 140] on span "Extra Avocado" at bounding box center [579, 146] width 41 height 13
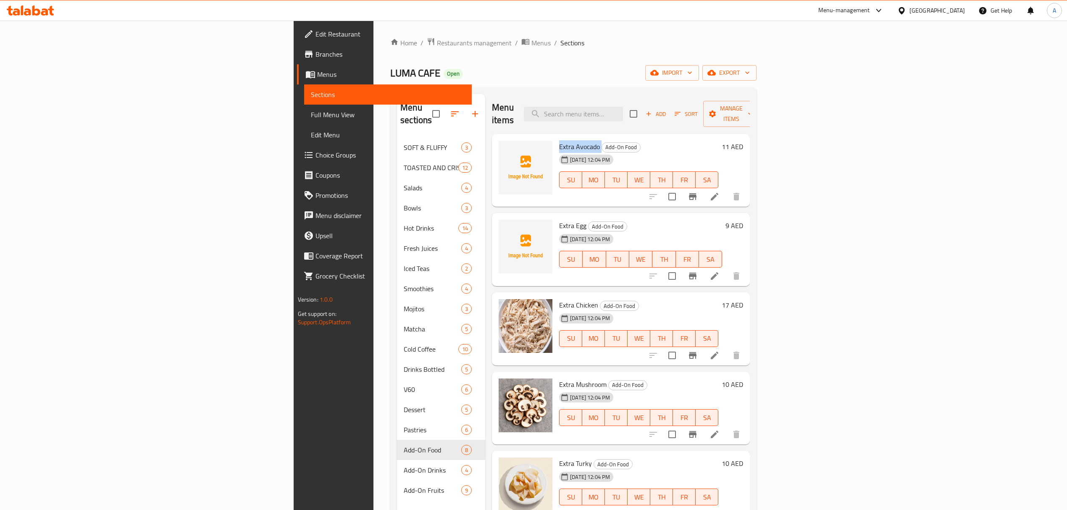
click at [559, 140] on span "Extra Avocado" at bounding box center [579, 146] width 41 height 13
click at [652, 457] on h6 "Extra Turky Add-On Food" at bounding box center [638, 463] width 159 height 12
click at [559, 219] on span "Extra Egg" at bounding box center [572, 225] width 27 height 13
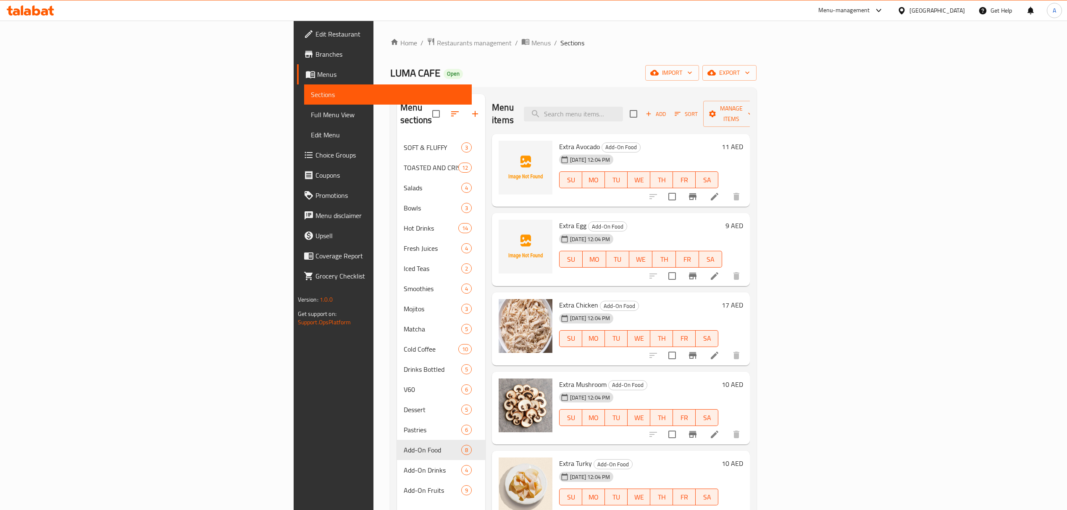
click at [664, 457] on h6 "Extra Turky Add-On Food" at bounding box center [638, 463] width 159 height 12
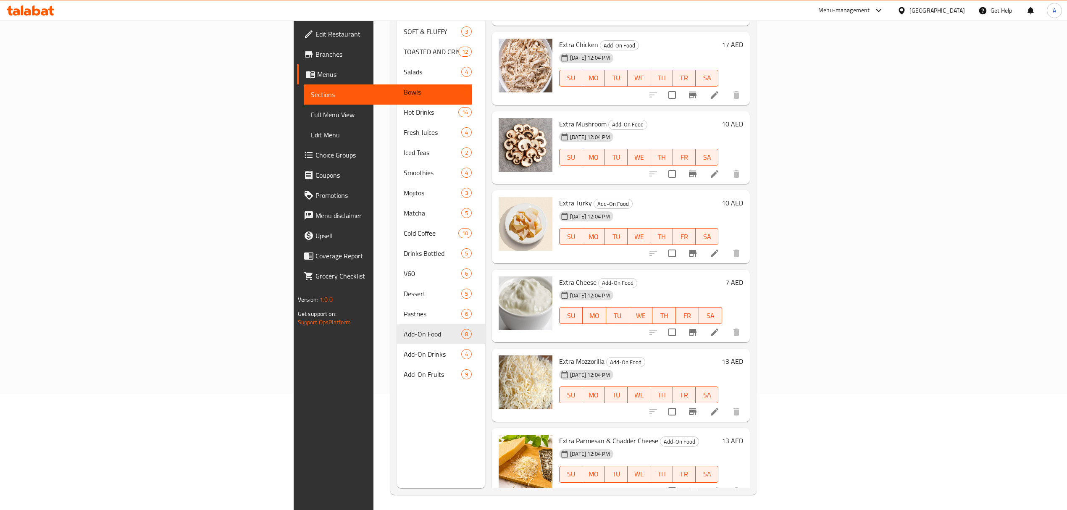
scroll to position [118, 0]
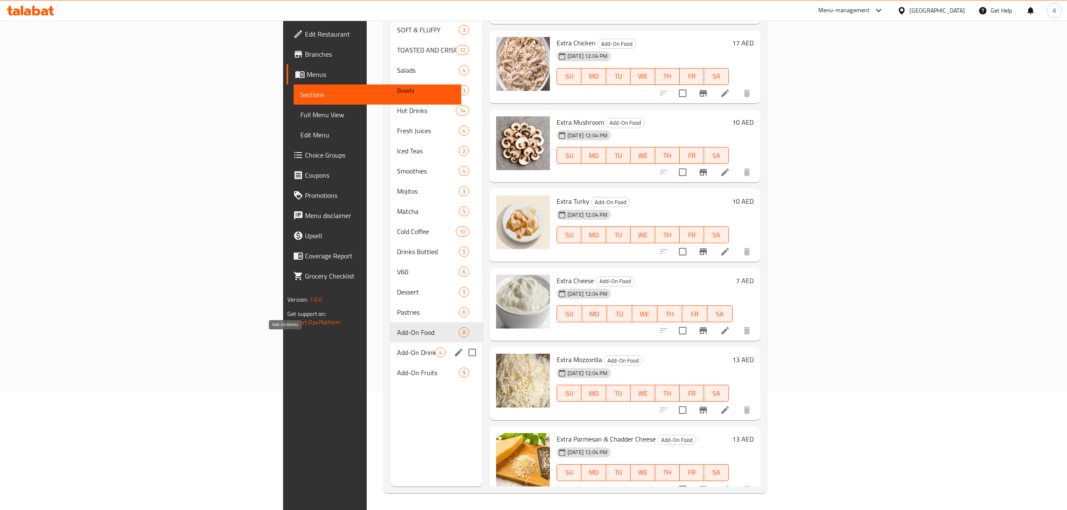
click at [397, 347] on span "Add-On Drinks" at bounding box center [416, 352] width 38 height 10
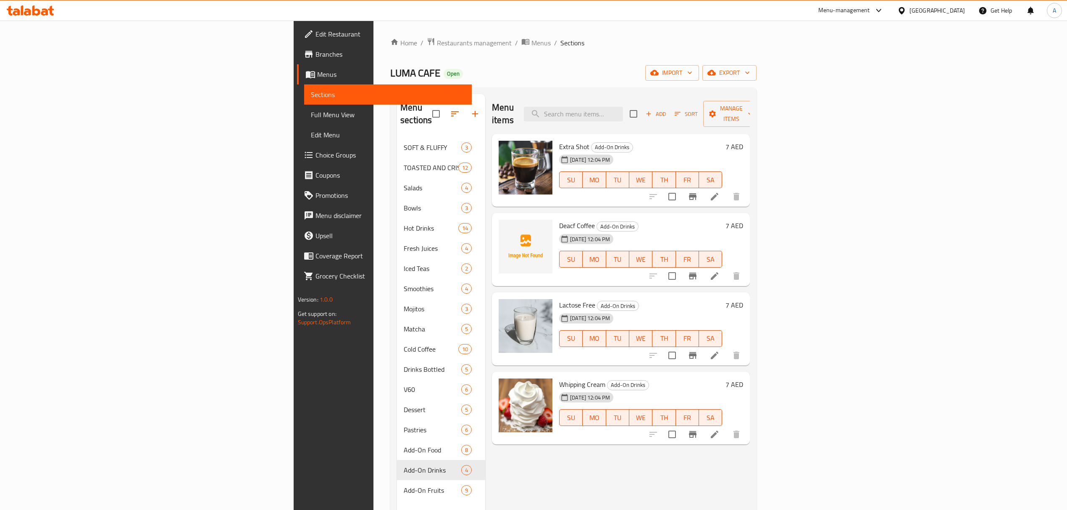
click at [556, 231] on div "[DATE] 12:04 PM" at bounding box center [577, 239] width 42 height 17
click at [597, 222] on span "Add-On Drinks" at bounding box center [617, 227] width 41 height 10
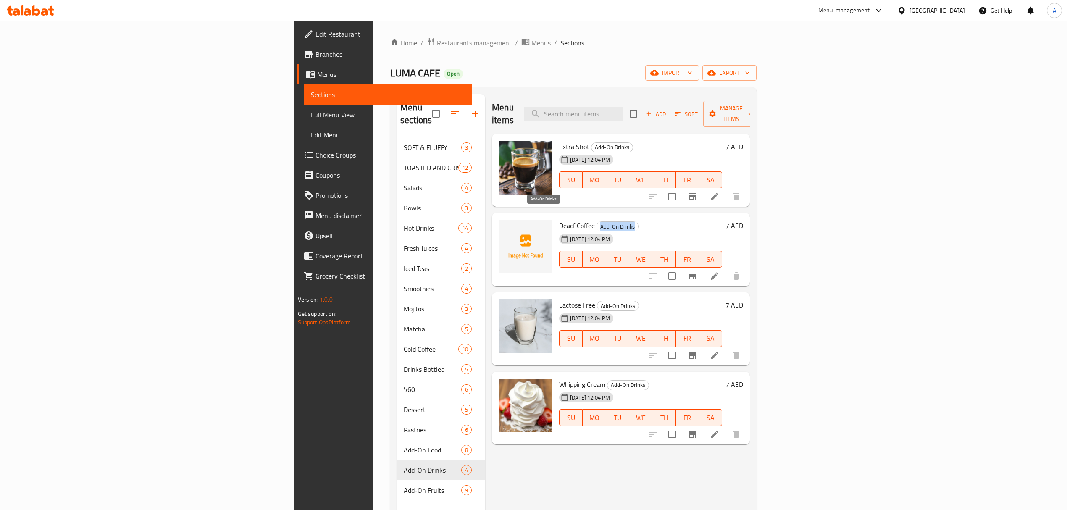
click at [597, 222] on span "Add-On Drinks" at bounding box center [617, 227] width 41 height 10
click at [750, 292] on div "Lactose Free Add-On Drinks [DATE] 12:04 PM SU MO TU WE TH FR SA 7 AED" at bounding box center [621, 328] width 258 height 73
click at [559, 219] on span "Deacf Coffee" at bounding box center [577, 225] width 36 height 13
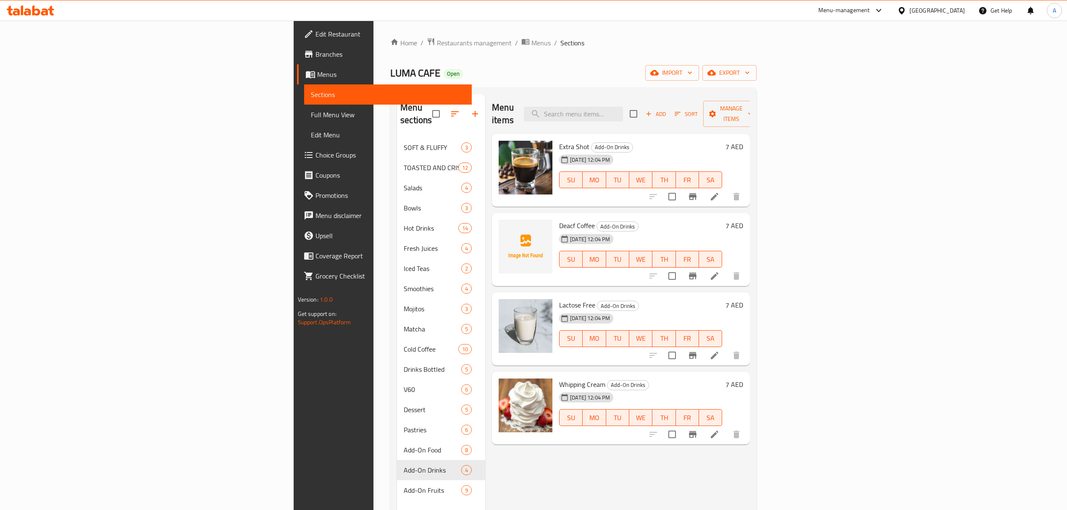
click at [725, 311] on div "[DATE] 12:04 PM SU MO TU WE TH FR SA" at bounding box center [641, 332] width 170 height 45
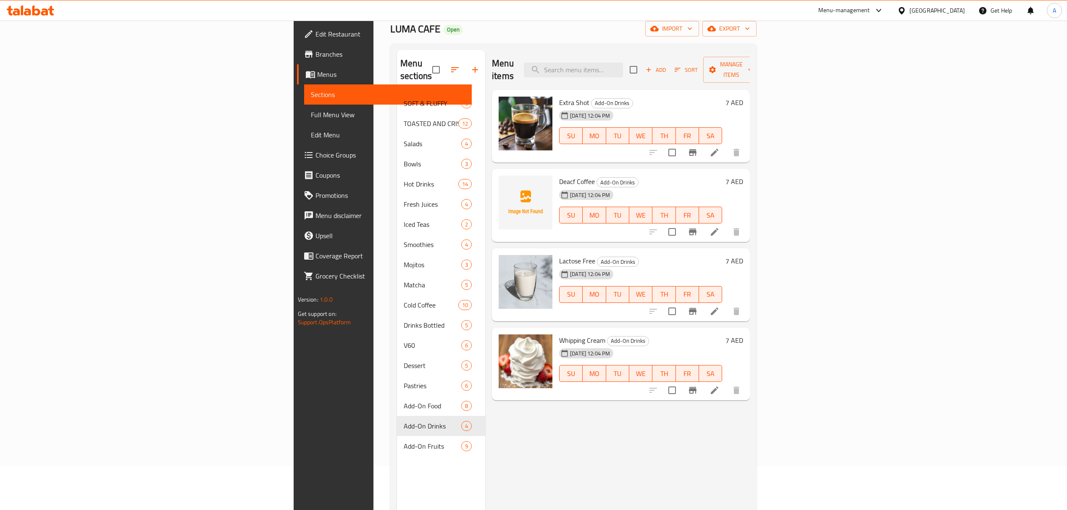
scroll to position [112, 0]
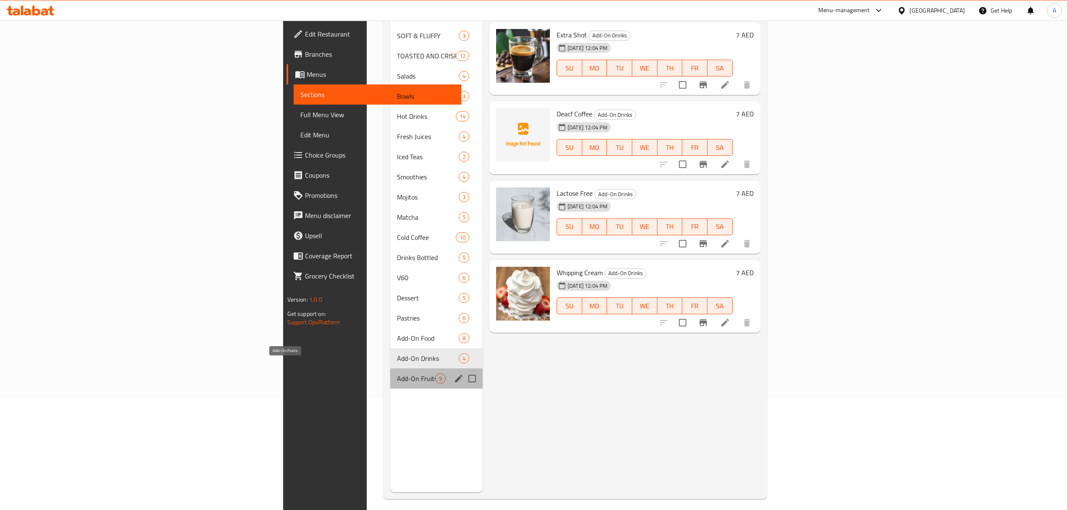
click at [397, 373] on span "Add-On Fruits" at bounding box center [416, 378] width 38 height 10
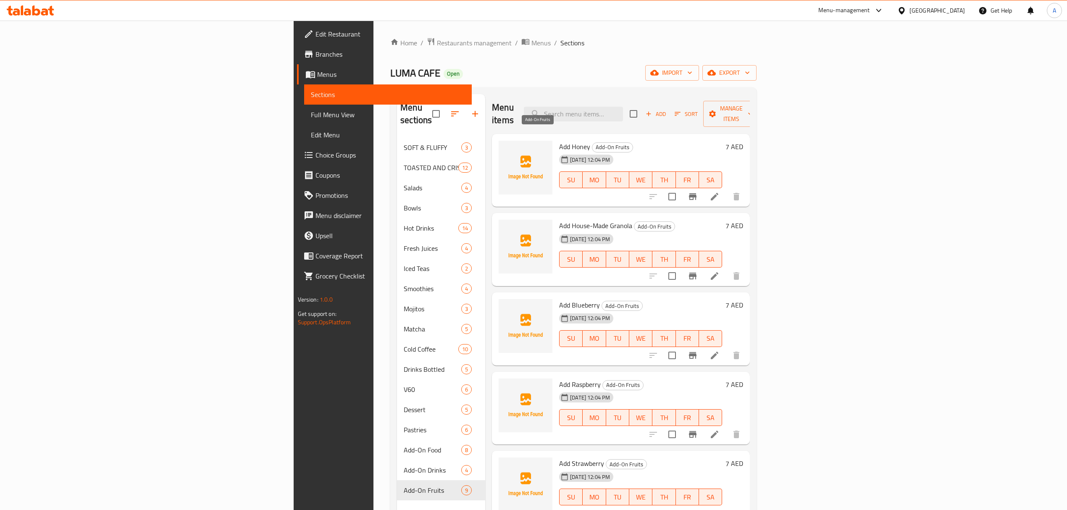
click at [592, 142] on span "Add-On Fruits" at bounding box center [612, 147] width 40 height 10
click at [725, 296] on div "Add Blueberry Add-On Fruits [DATE] 12:04 PM SU MO TU WE TH FR SA" at bounding box center [641, 329] width 170 height 66
click at [556, 137] on div "Add Honey Add-On Fruits [DATE] 12:04 PM SU MO TU WE TH FR SA" at bounding box center [641, 170] width 170 height 66
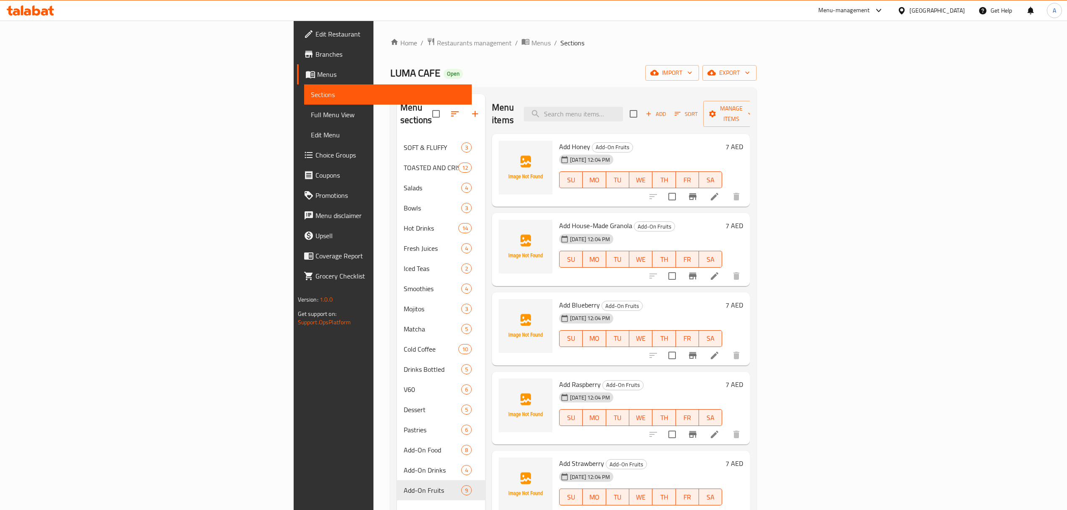
click at [559, 140] on span "Add Honey" at bounding box center [574, 146] width 31 height 13
click at [725, 231] on div "[DATE] 12:04 PM SU MO TU WE TH FR SA" at bounding box center [641, 253] width 170 height 45
click at [559, 219] on span "Add House-Made Granola" at bounding box center [595, 225] width 73 height 13
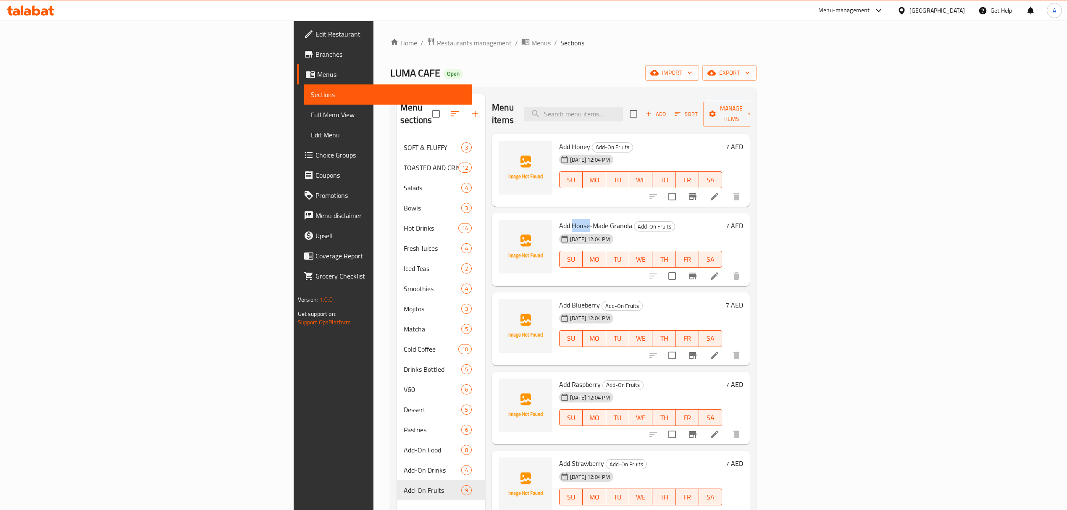
click at [559, 219] on span "Add House-Made Granola" at bounding box center [595, 225] width 73 height 13
click at [725, 310] on div "[DATE] 12:04 PM SU MO TU WE TH FR SA" at bounding box center [641, 332] width 170 height 45
click at [559, 299] on span "Add Blueberry" at bounding box center [579, 305] width 41 height 13
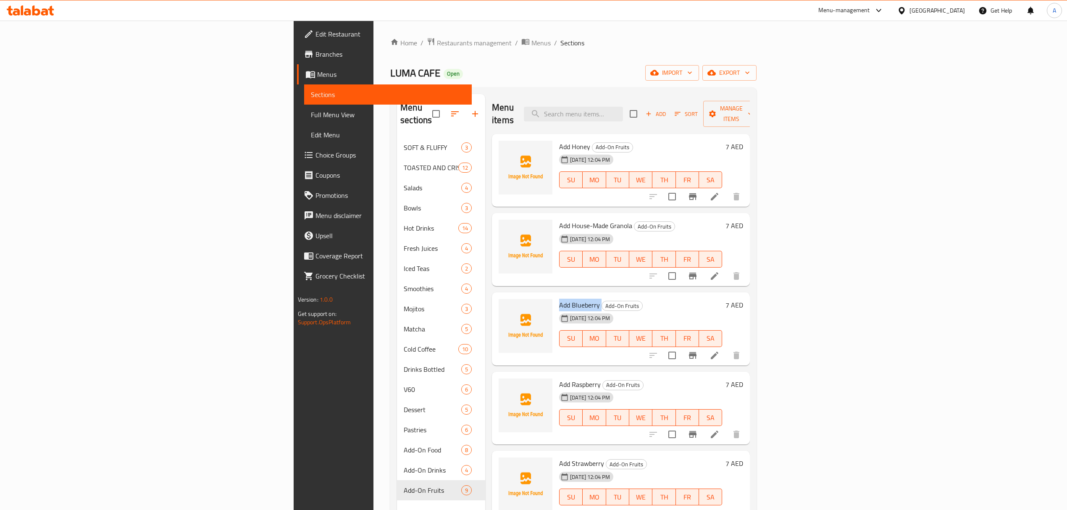
click at [559, 299] on span "Add Blueberry" at bounding box center [579, 305] width 41 height 13
click at [750, 276] on div "Menu items Add Sort Manage items Add Honey Add-On Fruits [DATE] 12:04 PM SU MO …" at bounding box center [617, 349] width 265 height 510
click at [559, 378] on span "Add Raspberry" at bounding box center [580, 384] width 42 height 13
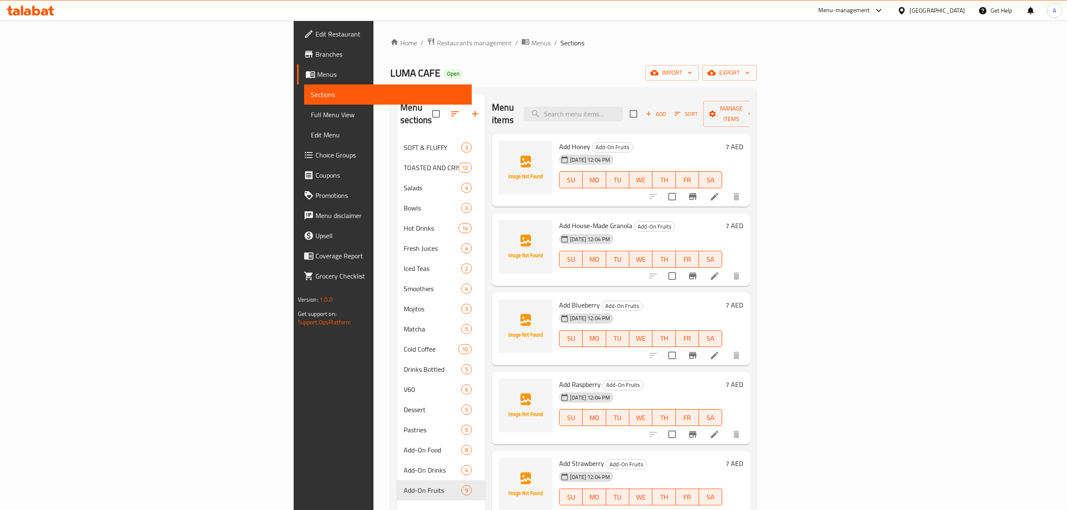
click at [750, 372] on div "Add Raspberry Add-On Fruits [DATE] 12:04 PM SU MO TU WE TH FR SA 7 AED" at bounding box center [621, 408] width 258 height 73
click at [559, 457] on span "Add Strawberry" at bounding box center [581, 463] width 45 height 13
click at [725, 389] on div "[DATE] 12:04 PM SU MO TU WE TH FR SA" at bounding box center [641, 411] width 170 height 45
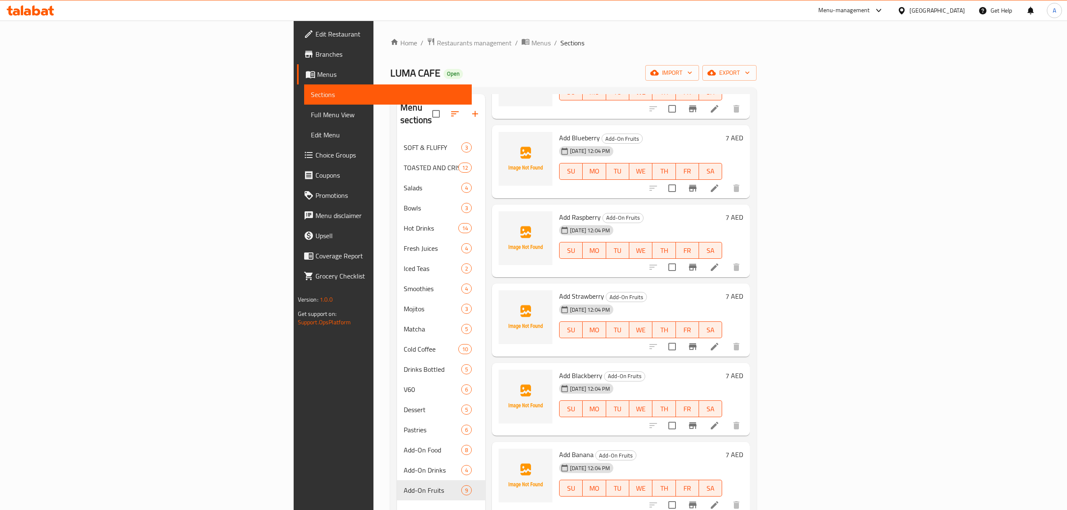
scroll to position [168, 0]
click at [559, 368] on span "Add Blackberry" at bounding box center [580, 374] width 43 height 13
click at [725, 365] on div "Add Blackberry Add-On Fruits [DATE] 12:04 PM SU MO TU WE TH FR SA" at bounding box center [641, 398] width 170 height 66
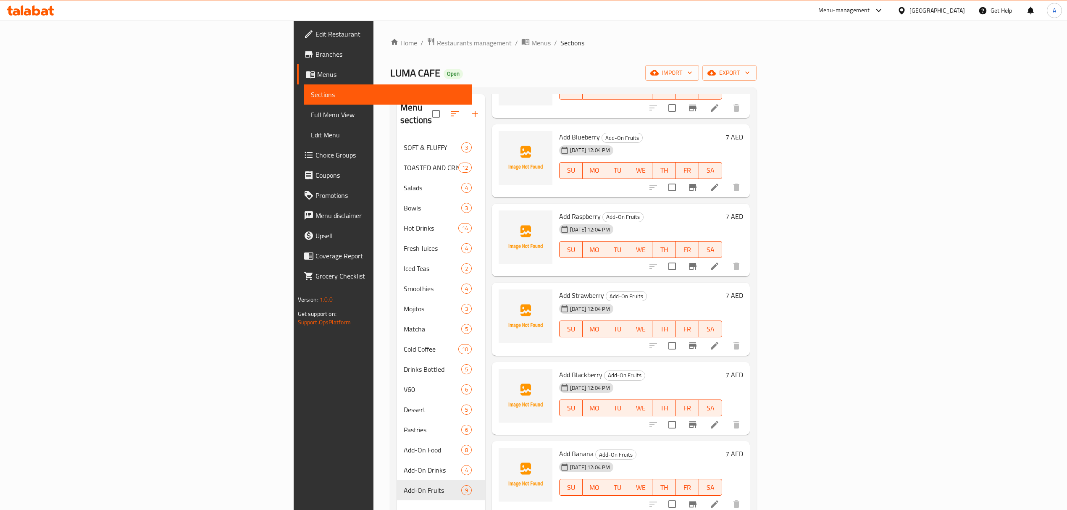
click at [559, 447] on span "Add Banana" at bounding box center [576, 453] width 34 height 13
click at [722, 369] on h6 "Add Blackberry Add-On Fruits" at bounding box center [640, 375] width 163 height 12
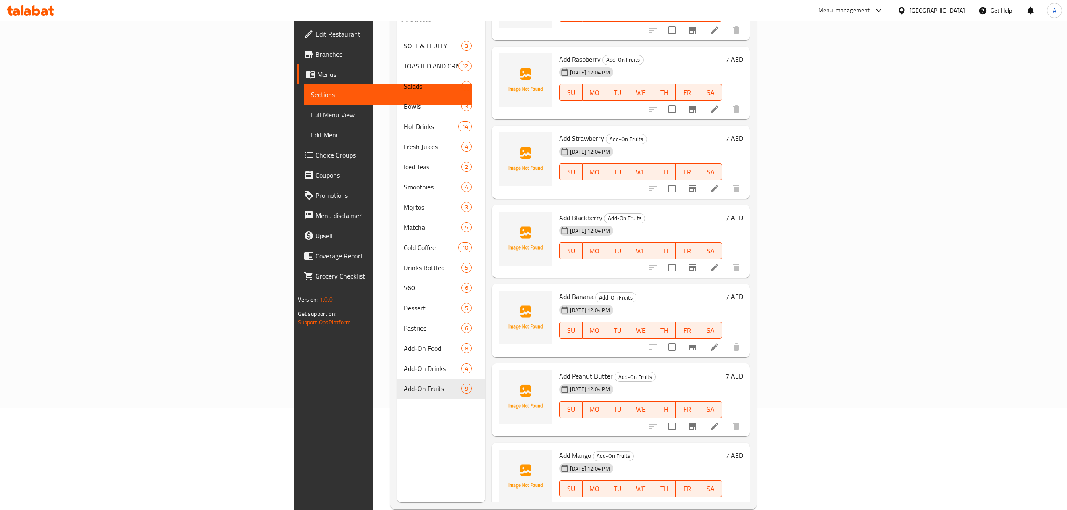
scroll to position [118, 0]
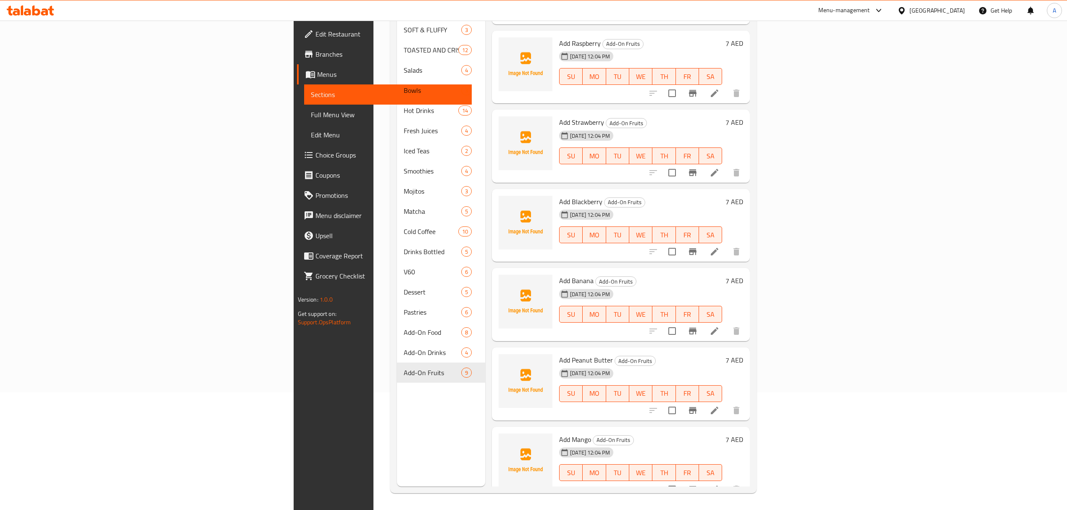
click at [559, 354] on span "Add Peanut Butter" at bounding box center [586, 360] width 54 height 13
click at [750, 406] on div "Add Peanut Butter Add-On Fruits [DATE] 12:04 PM SU MO TU WE TH FR SA 7 AED" at bounding box center [621, 383] width 258 height 73
click at [559, 433] on span "Add Mango" at bounding box center [575, 439] width 32 height 13
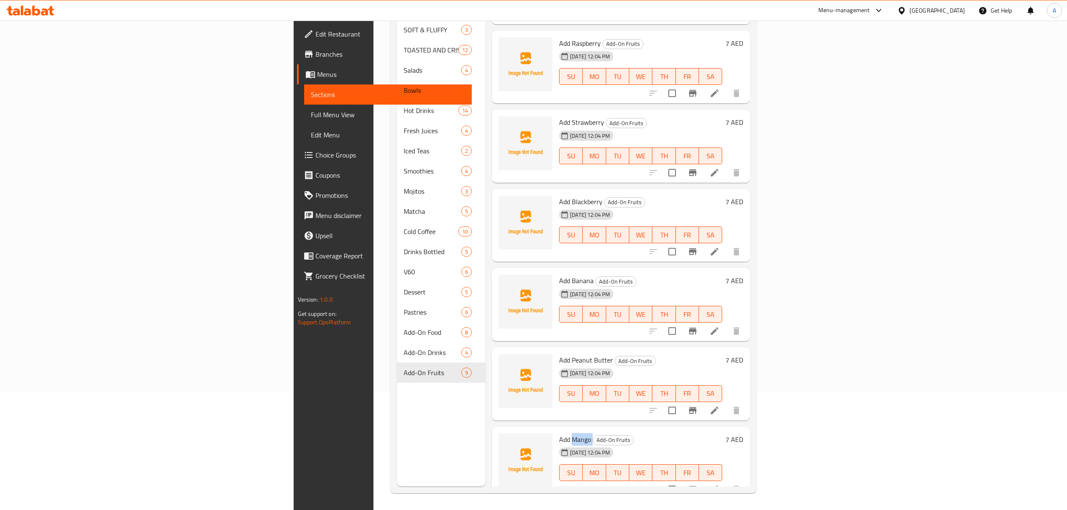
click at [559, 433] on span "Add Mango" at bounding box center [575, 439] width 32 height 13
click at [725, 367] on div "[DATE] 12:04 PM SU MO TU WE TH FR SA" at bounding box center [641, 387] width 170 height 45
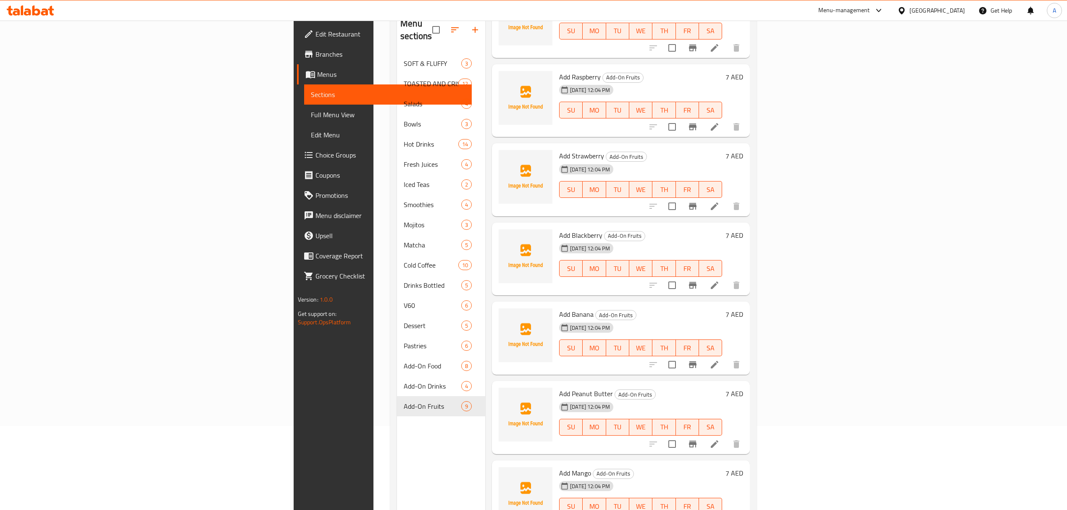
scroll to position [0, 0]
